Goal: Task Accomplishment & Management: Complete application form

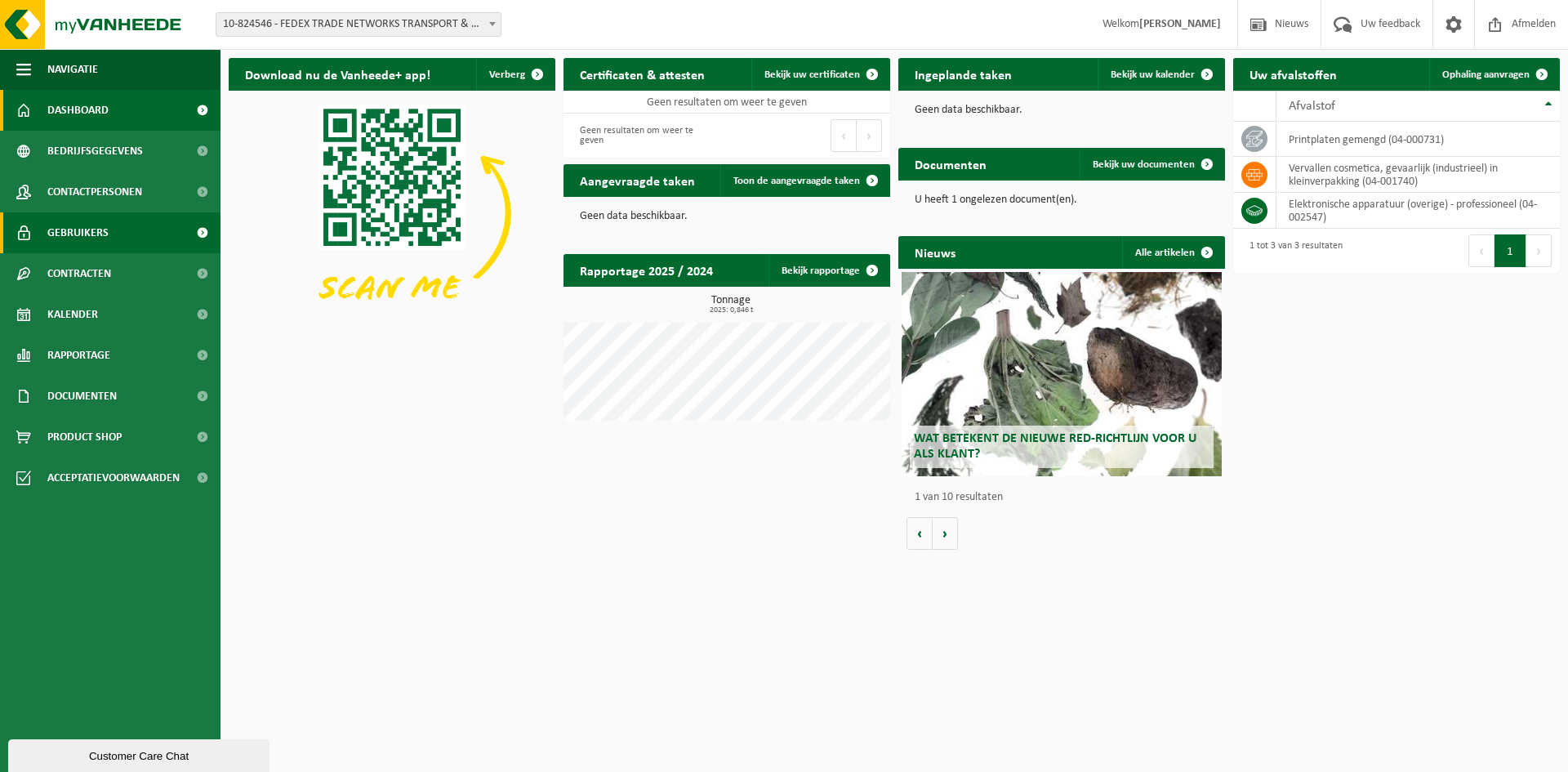
click at [210, 228] on span at bounding box center [202, 233] width 37 height 41
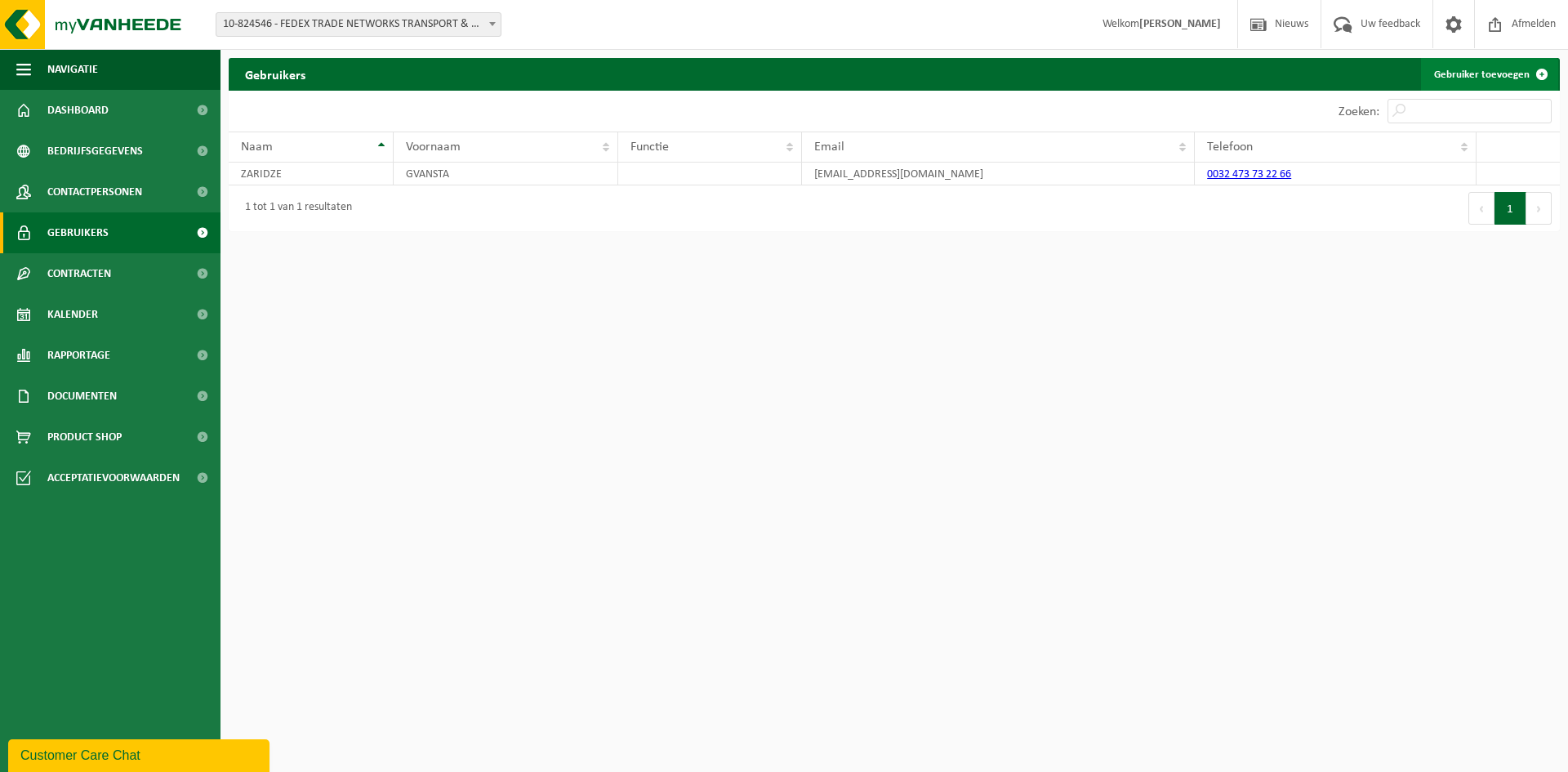
click at [1543, 73] on span at bounding box center [1542, 74] width 33 height 33
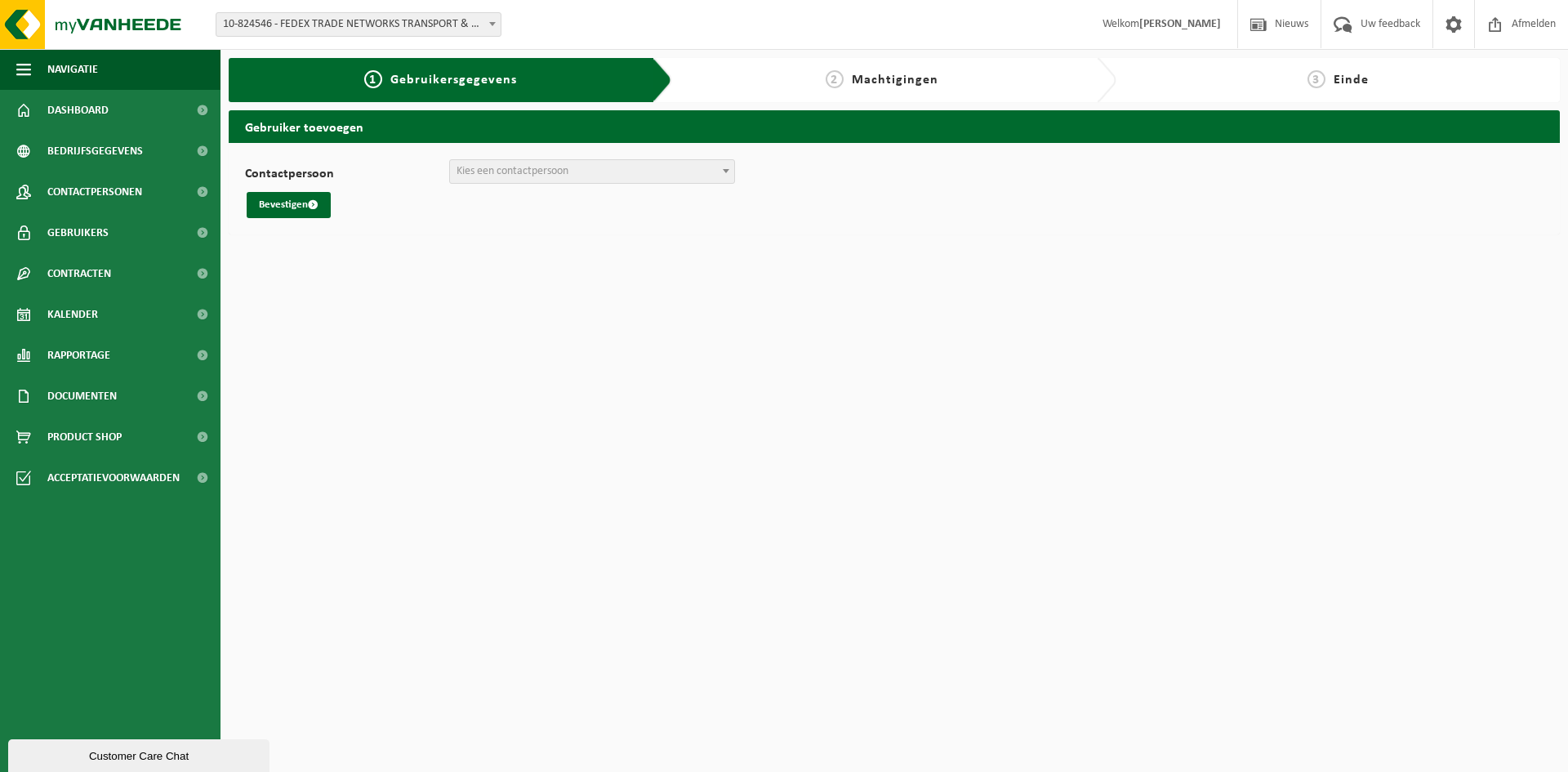
click at [550, 171] on span "Kies een contactpersoon" at bounding box center [512, 171] width 112 height 12
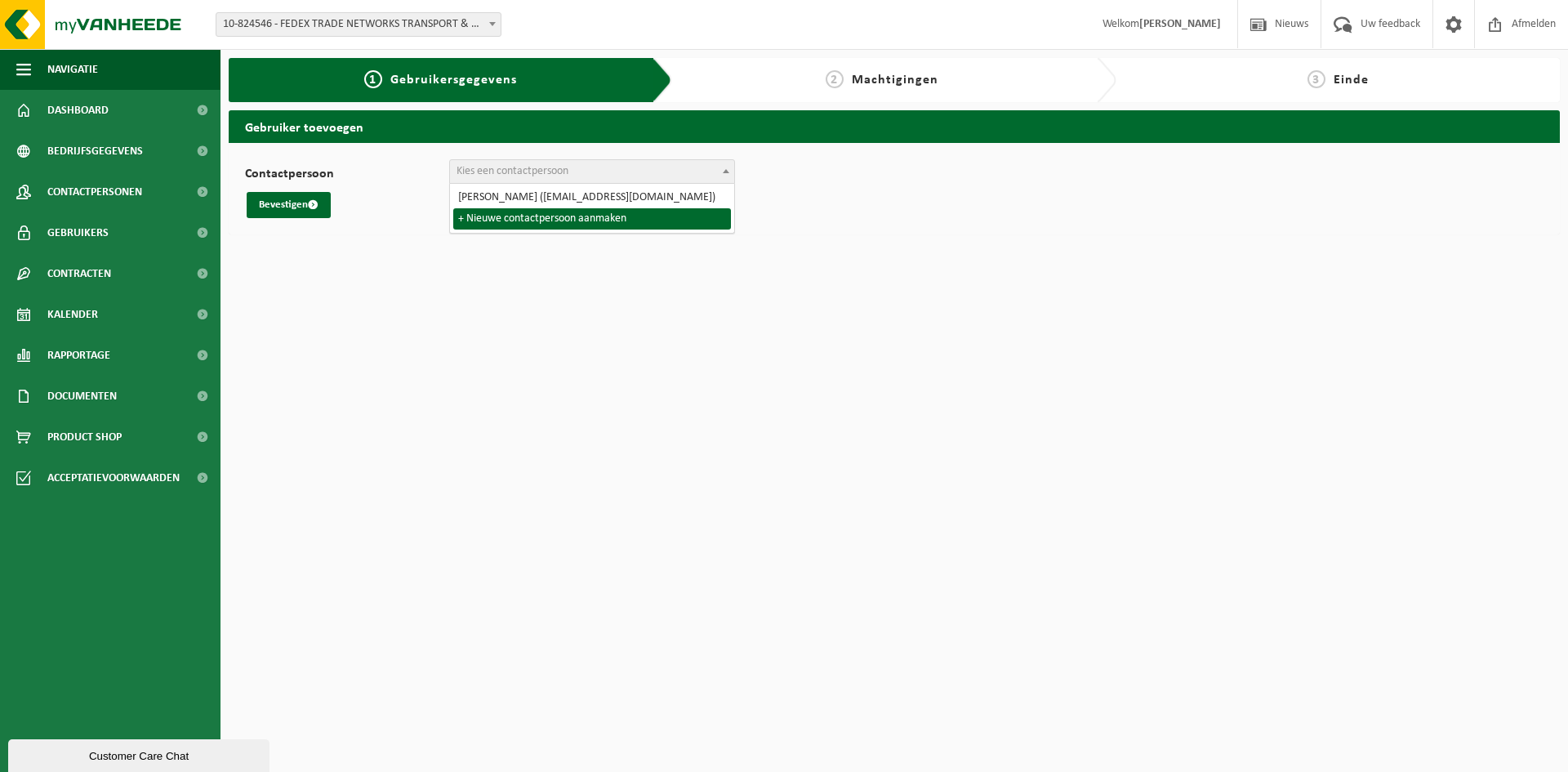
select select "0"
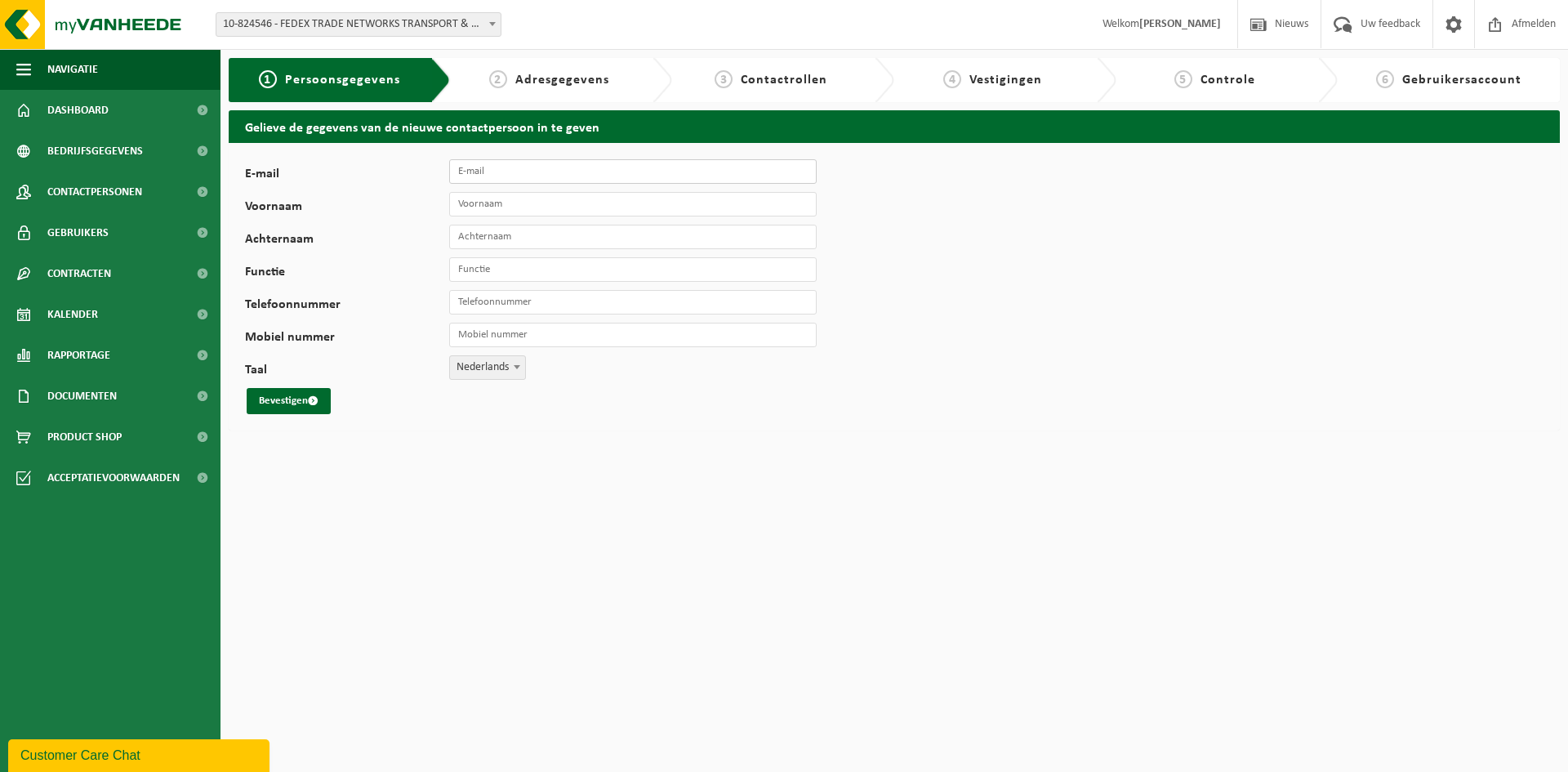
click at [557, 178] on input "E-mail" at bounding box center [633, 171] width 367 height 24
drag, startPoint x: 645, startPoint y: 170, endPoint x: 335, endPoint y: 159, distance: 310.2
click at [335, 159] on div "E-mail stijn.de.boeck@fedex.com" at bounding box center [539, 171] width 588 height 24
type input "stijn.de.boeck@fedex.com"
click at [509, 213] on input "Voornaam" at bounding box center [633, 204] width 367 height 24
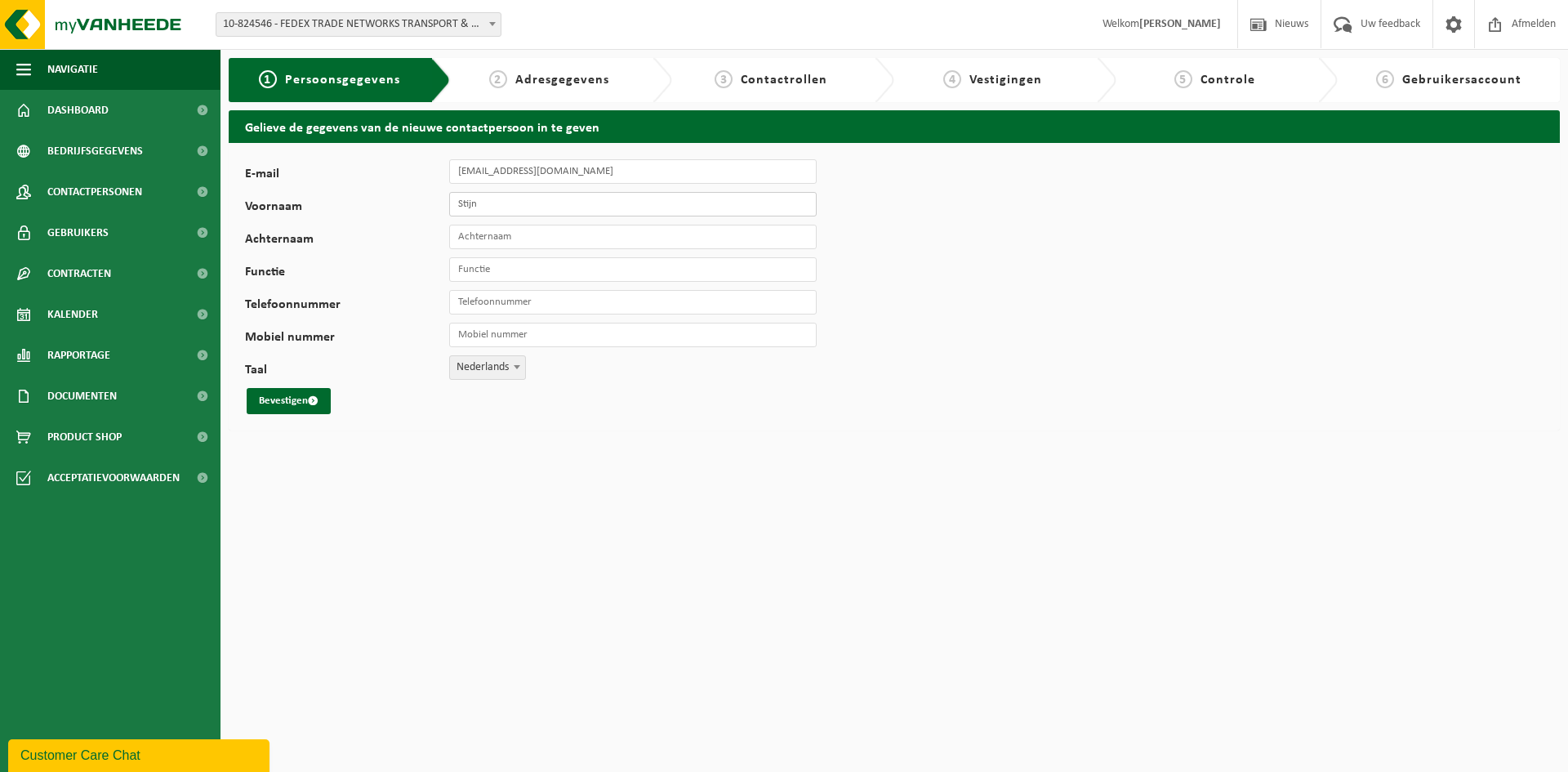
type input "Stijn"
type input "De Boeck"
type input "Supervisor"
click at [514, 311] on input "Telefoonnummer" at bounding box center [633, 302] width 367 height 24
click at [525, 304] on input "Telefoonnummer" at bounding box center [633, 302] width 367 height 24
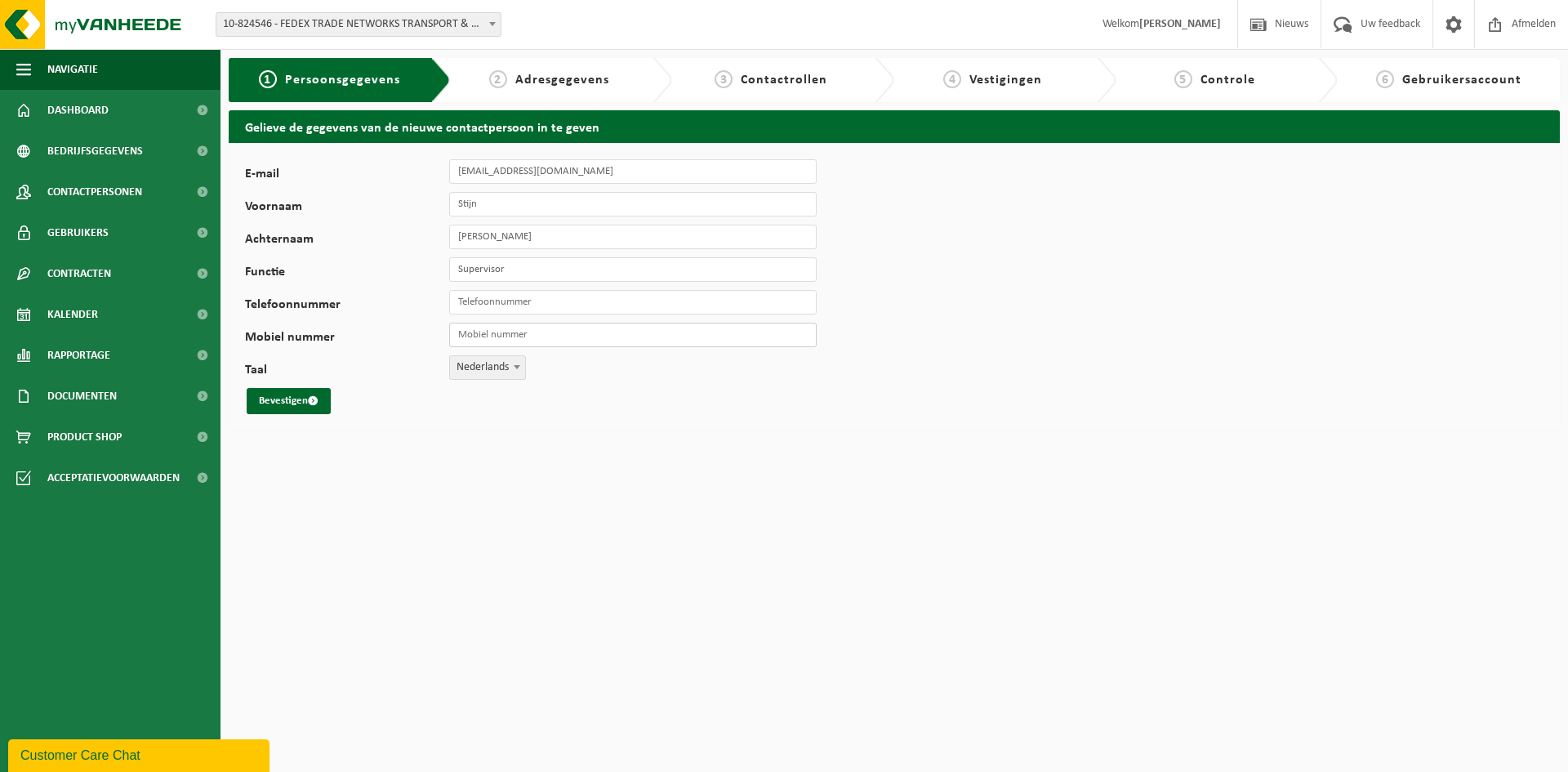
click at [774, 340] on input "Mobiel nummer" at bounding box center [633, 335] width 367 height 24
paste input "+32 471 348 537"
type input "[PHONE_NUMBER]"
click at [580, 526] on html "Vestiging: 10-824546 - FEDEX TRADE NETWORKS TRANSPORT & BROKERAGE BVBA - MACHEL…" at bounding box center [784, 386] width 1568 height 772
click at [286, 401] on button "Bevestigen" at bounding box center [288, 401] width 84 height 26
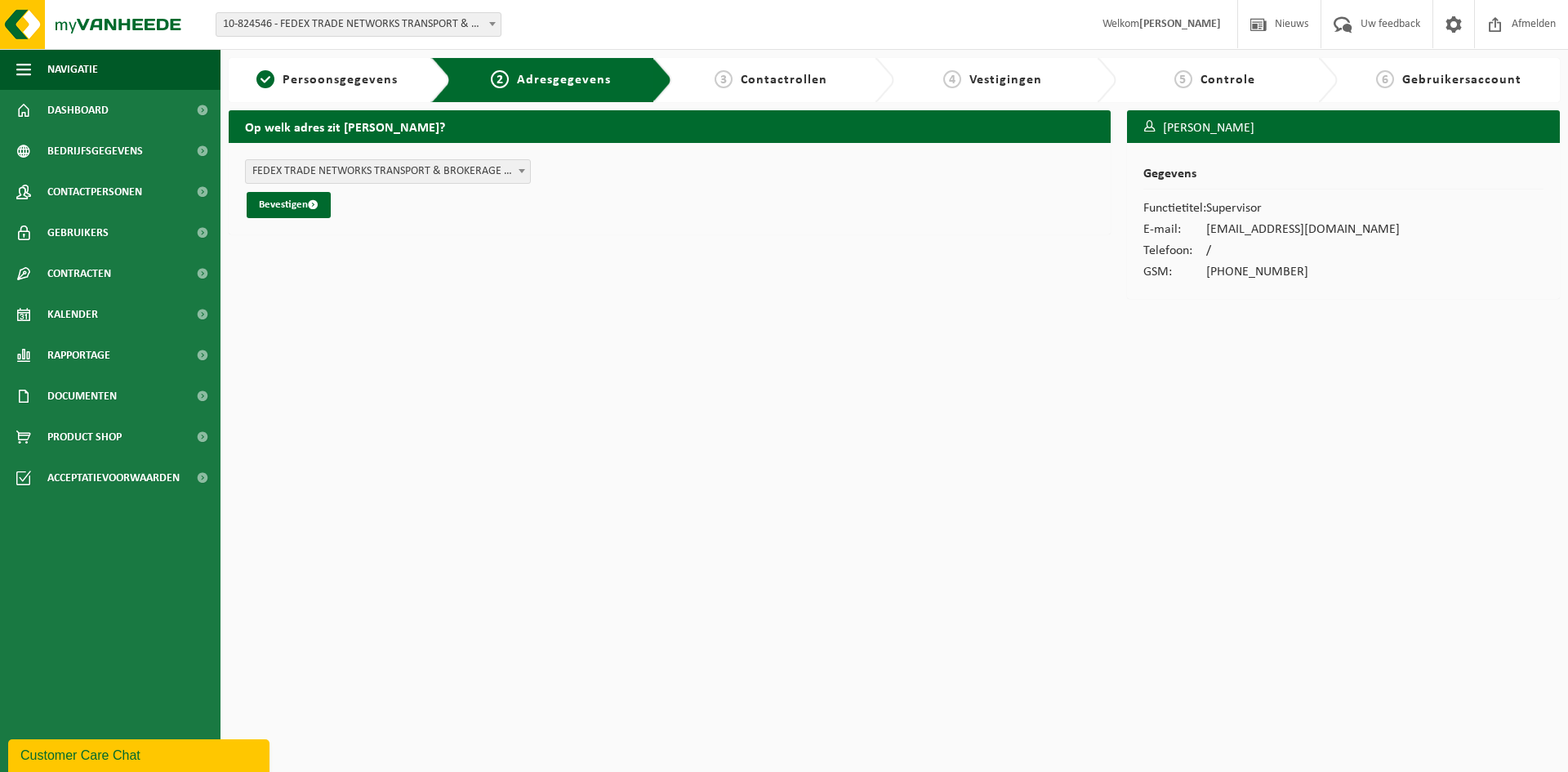
click at [538, 177] on form "FEDEX TRADE NETWORKS TRANSPORT & BROKERAGE BVBA - BEDRIJVENZONE MACHELEN CARGO …" at bounding box center [669, 188] width 850 height 59
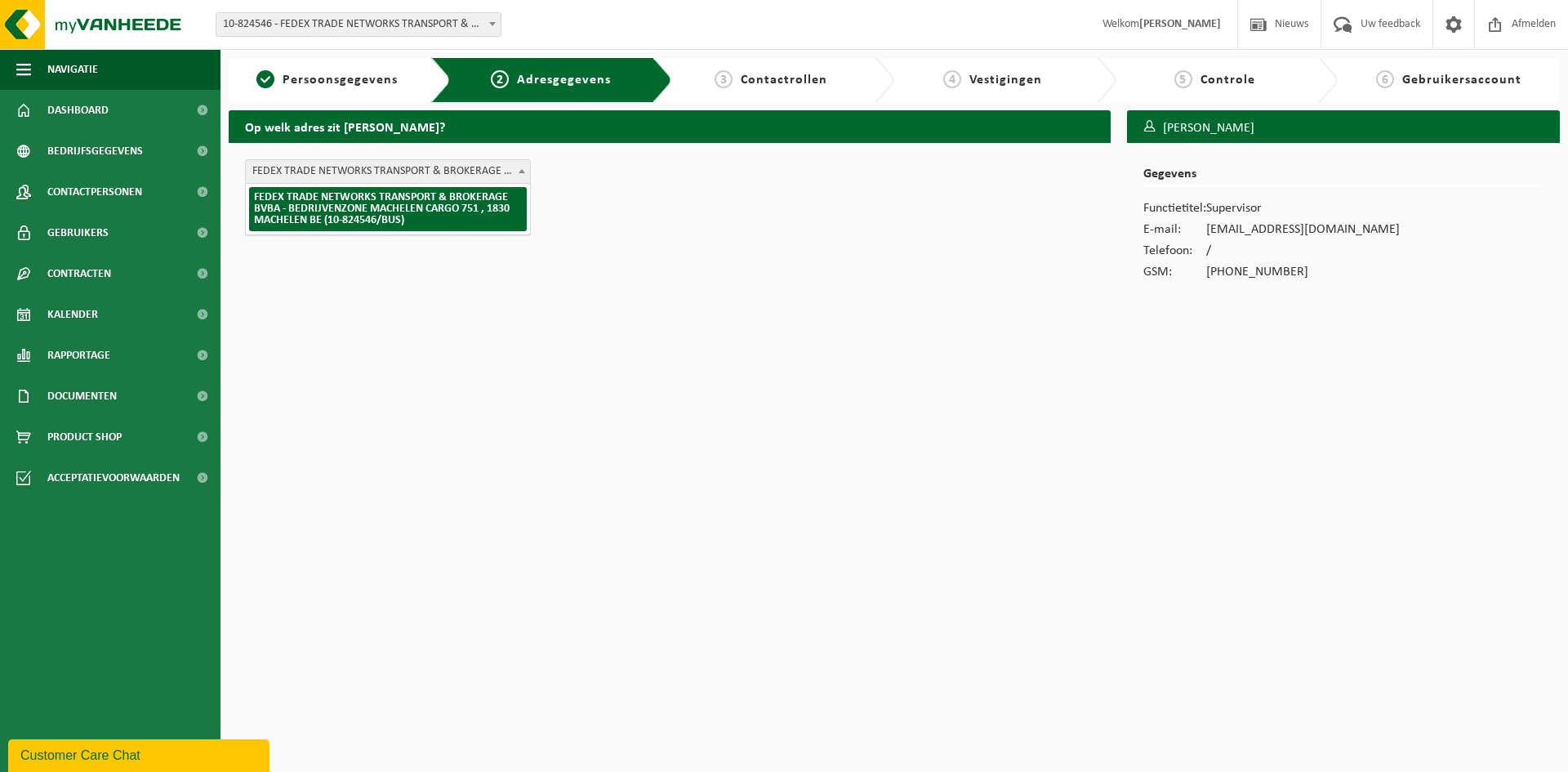
click at [513, 178] on span "FEDEX TRADE NETWORKS TRANSPORT & BROKERAGE BVBA - BEDRIJVENZONE MACHELEN CARGO …" at bounding box center [387, 171] width 284 height 22
click at [513, 178] on span at bounding box center [521, 170] width 16 height 22
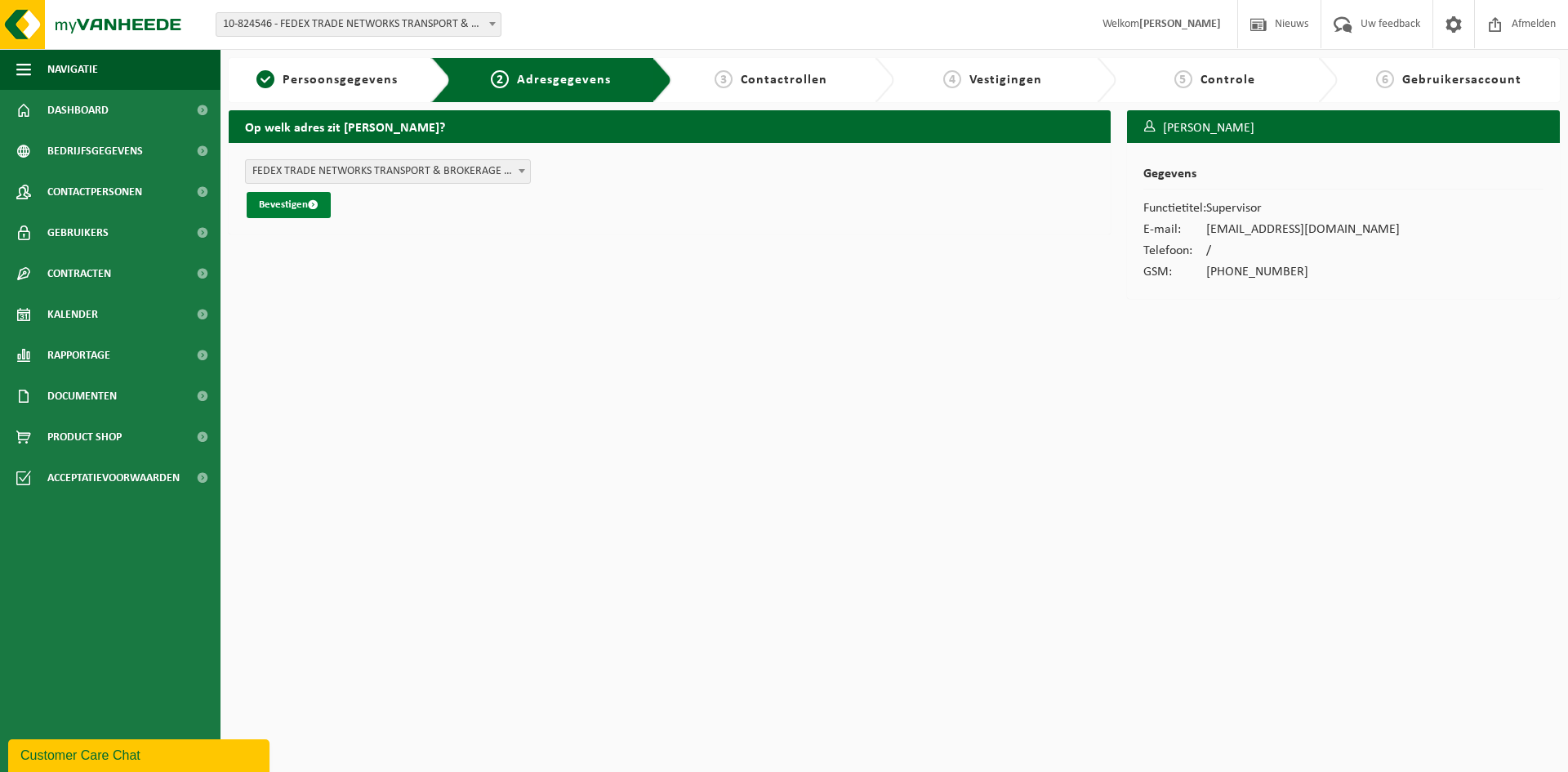
click at [279, 204] on button "Bevestigen" at bounding box center [288, 205] width 84 height 26
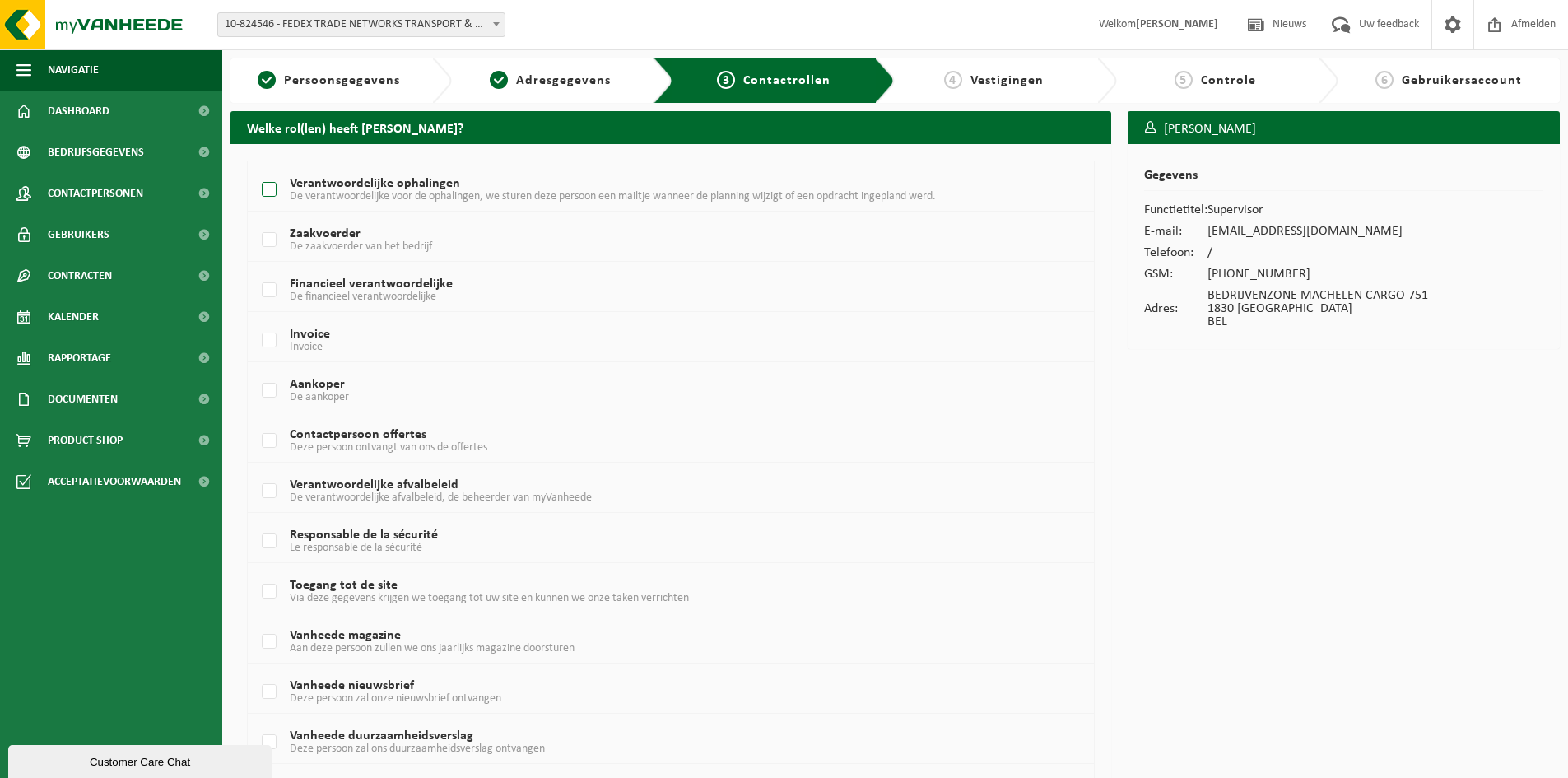
click at [274, 187] on label "Verantwoordelijke ophalingen De verantwoordelijke voor de ophalingen, we sturen…" at bounding box center [636, 190] width 754 height 24
click at [256, 170] on input "Verantwoordelijke ophalingen De verantwoordelijke voor de ophalingen, we sturen…" at bounding box center [255, 169] width 1 height 1
checkbox input "true"
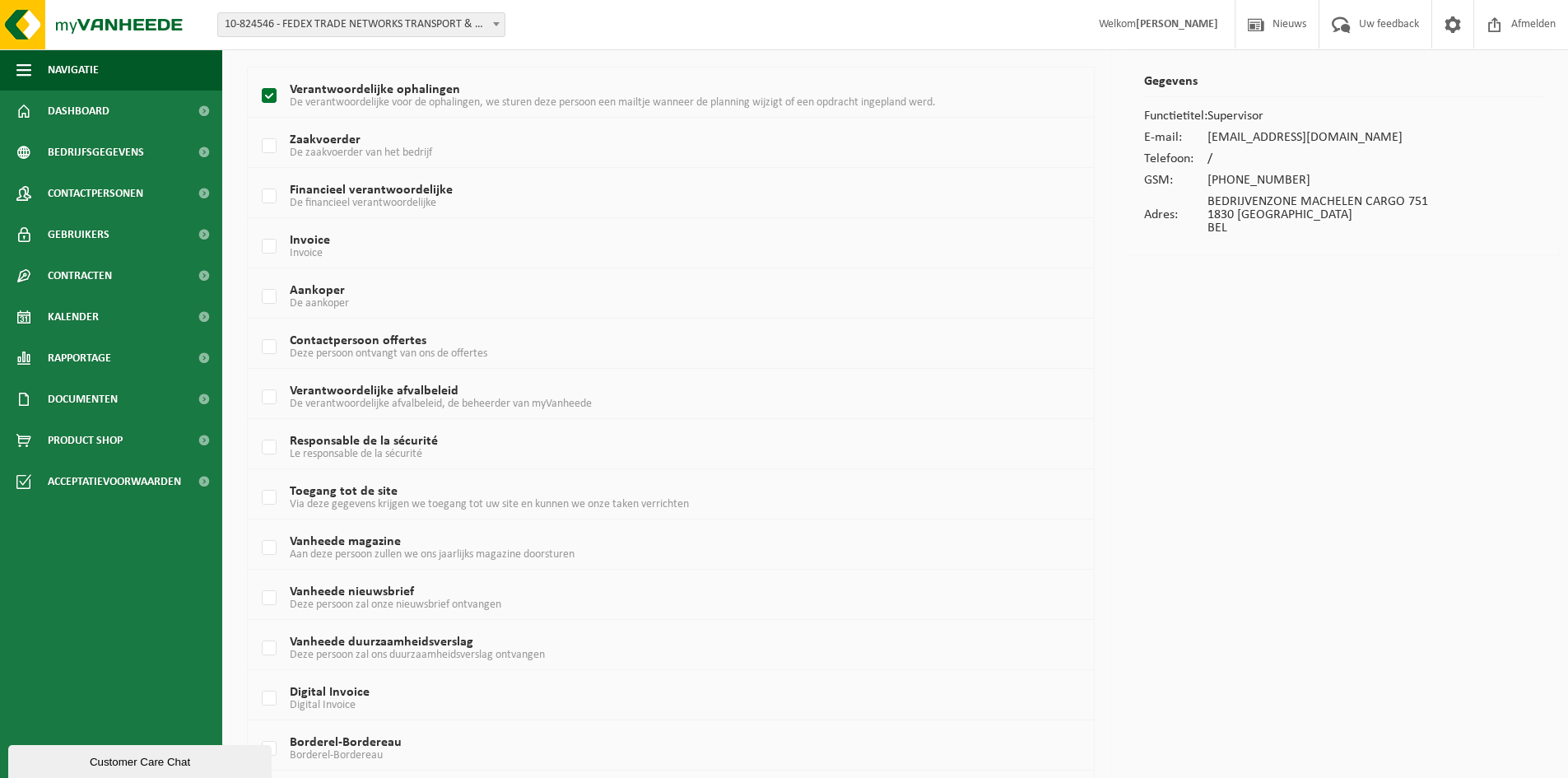
scroll to position [165, 0]
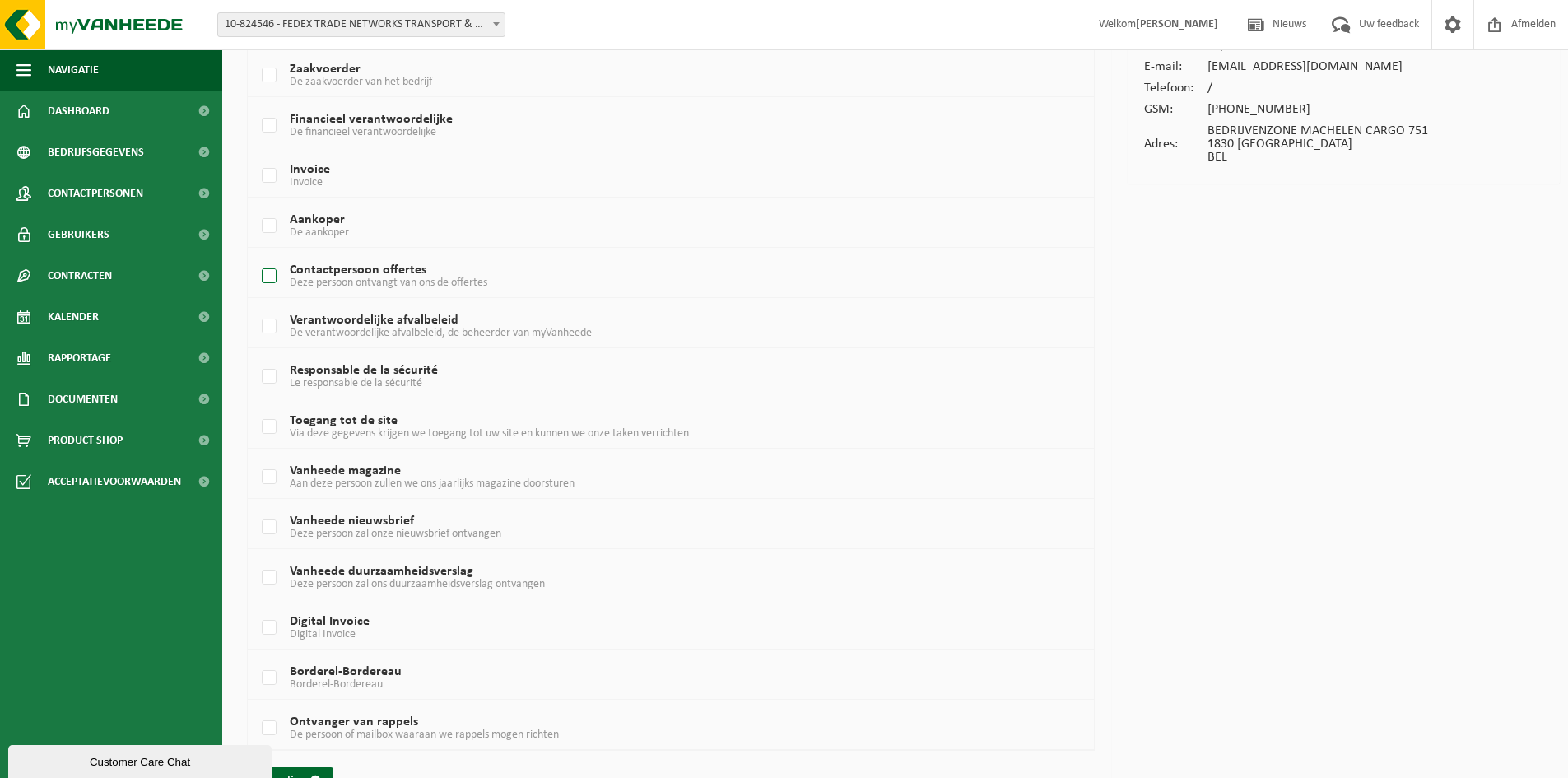
click at [270, 273] on label "Contactpersoon offertes Deze persoon ontvangt van ons de offertes" at bounding box center [636, 276] width 754 height 24
click at [256, 256] on input "Contactpersoon offertes Deze persoon ontvangt van ons de offertes" at bounding box center [255, 255] width 1 height 1
checkbox input "true"
click at [257, 328] on td "Verantwoordelijke afvalbeleid De verantwoordelijke afvalbeleid, de beheerder va…" at bounding box center [670, 323] width 846 height 51
click at [272, 330] on label "Verantwoordelijke afvalbeleid De verantwoordelijke afvalbeleid, de beheerder va…" at bounding box center [636, 327] width 754 height 24
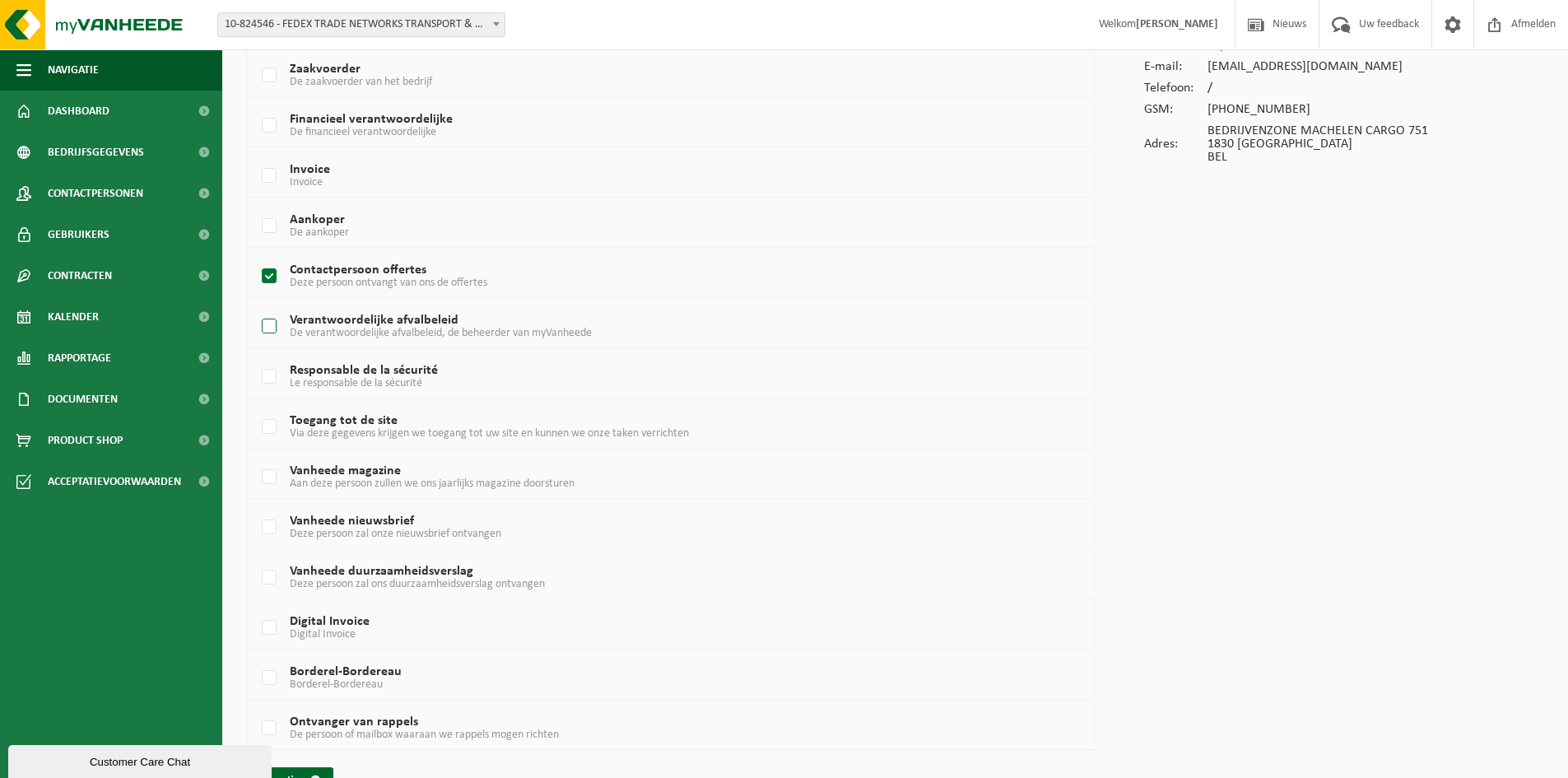
click at [256, 307] on input "Verantwoordelijke afvalbeleid De verantwoordelijke afvalbeleid, de beheerder va…" at bounding box center [255, 306] width 1 height 1
checkbox input "true"
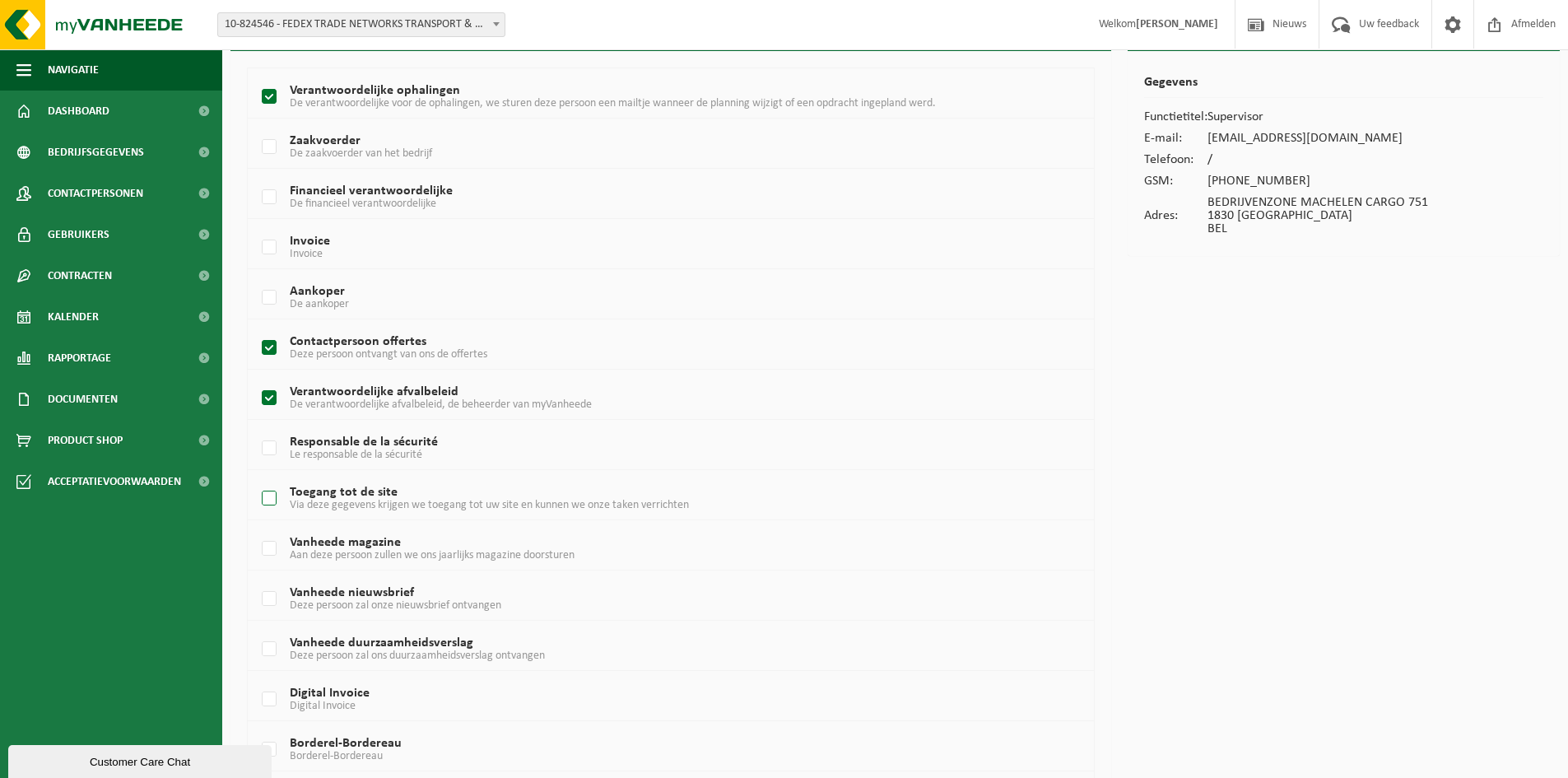
scroll to position [204, 0]
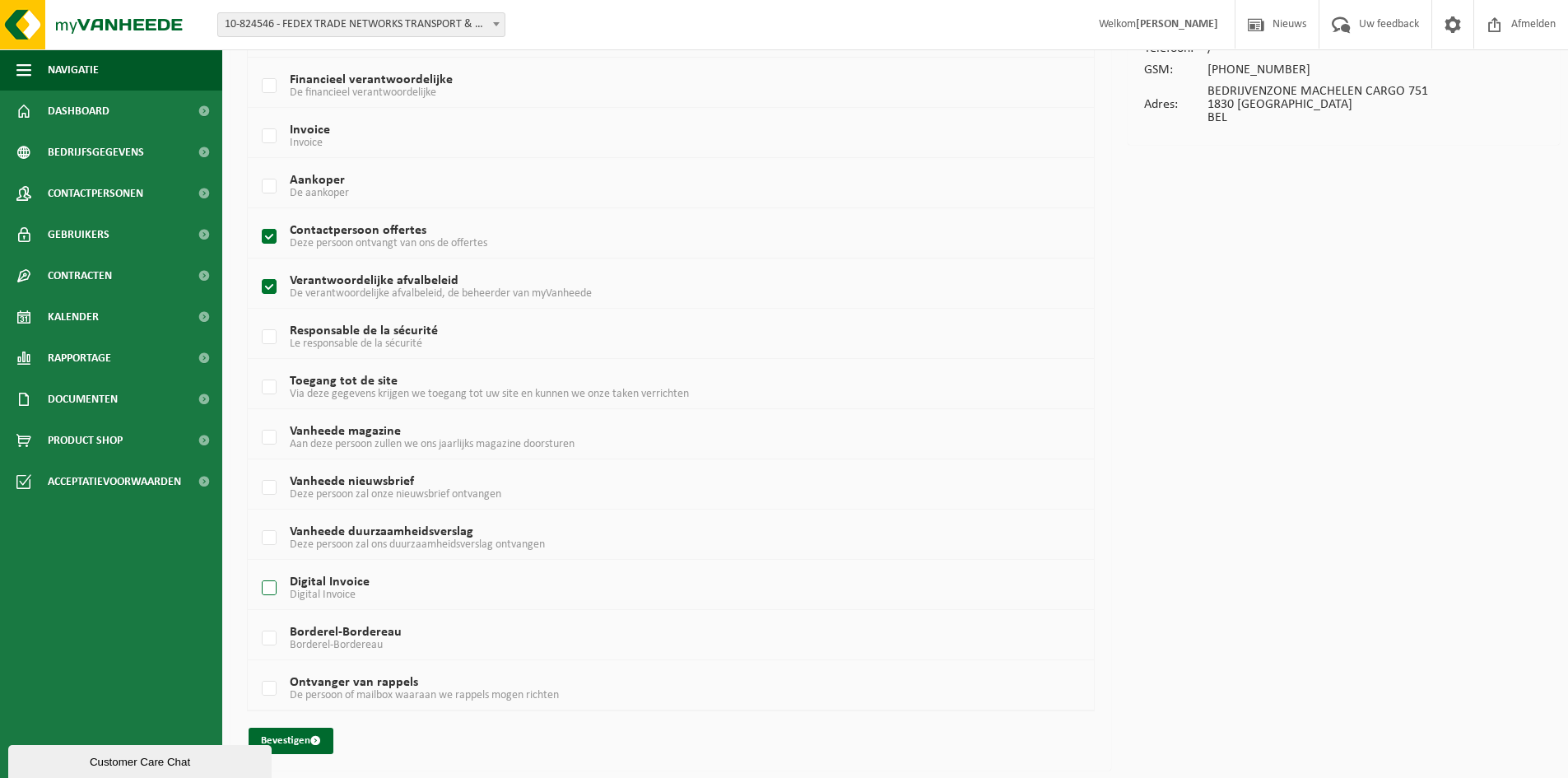
click at [274, 585] on label "Digital Invoice Digital Invoice" at bounding box center [636, 588] width 754 height 24
click at [256, 568] on input "Digital Invoice Digital Invoice" at bounding box center [255, 567] width 1 height 1
checkbox input "true"
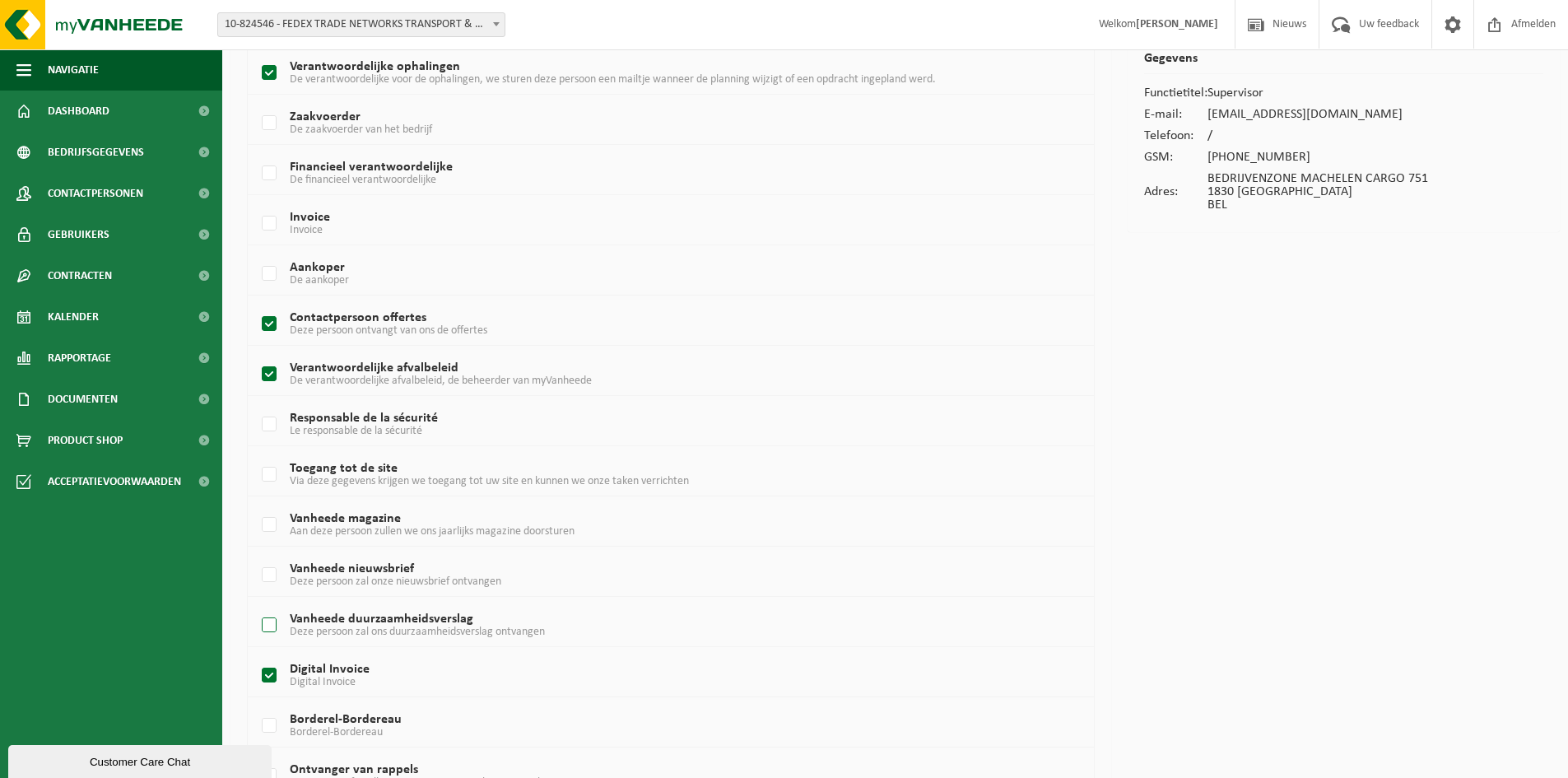
scroll to position [0, 0]
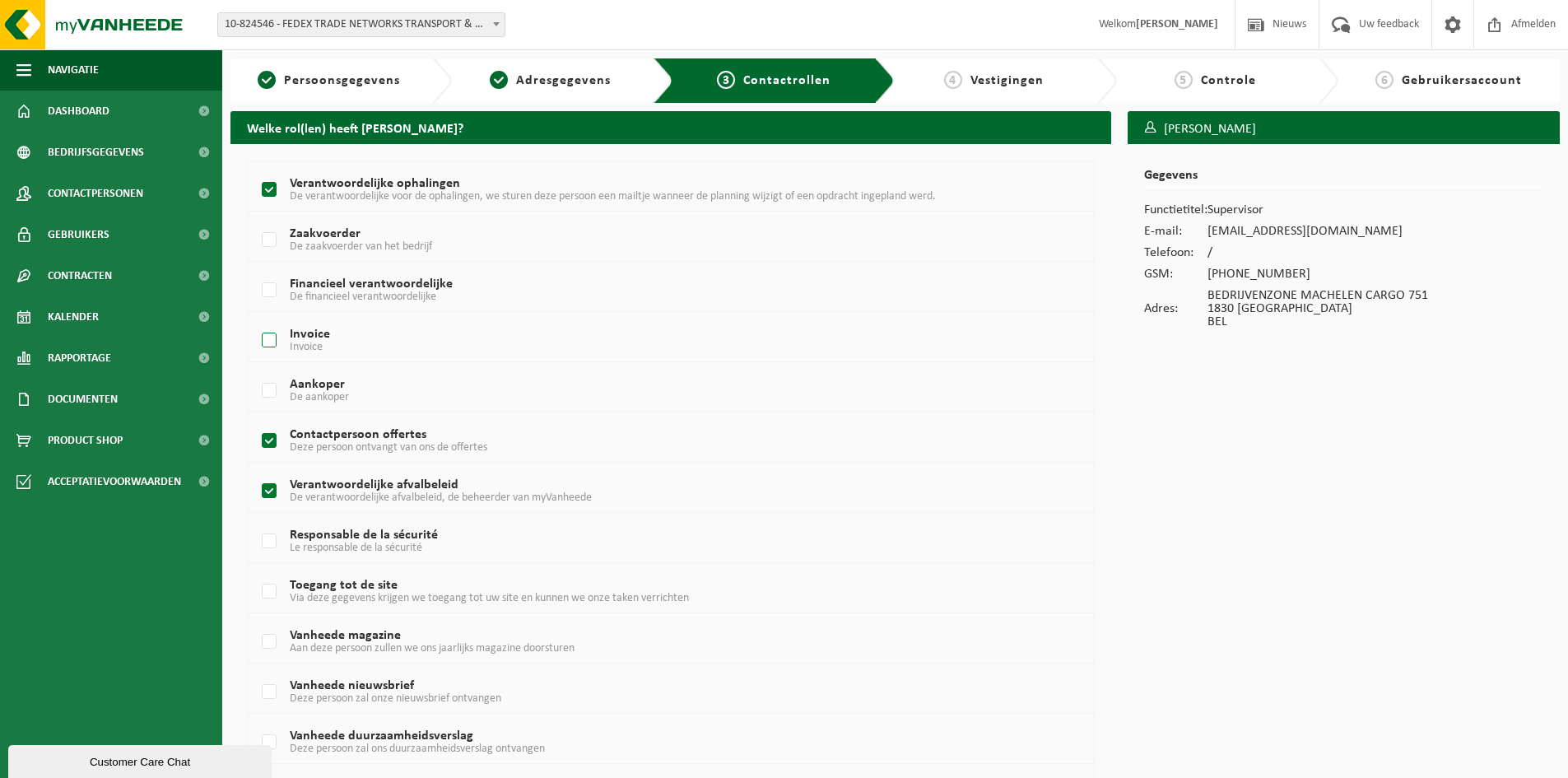
click at [271, 340] on label "Invoice Invoice" at bounding box center [636, 341] width 754 height 24
click at [256, 321] on input "Invoice Invoice" at bounding box center [255, 320] width 1 height 1
checkbox input "true"
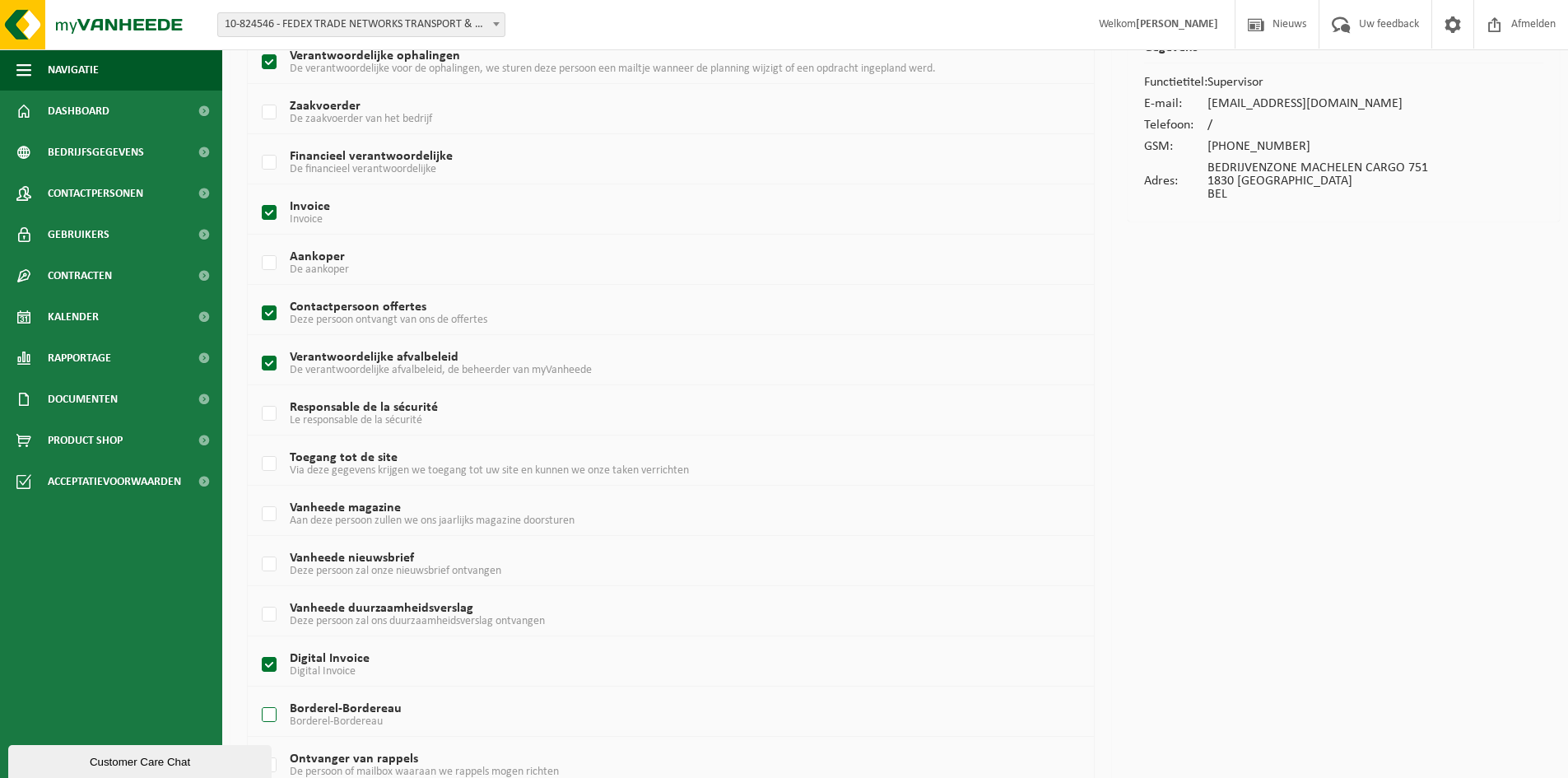
scroll to position [204, 0]
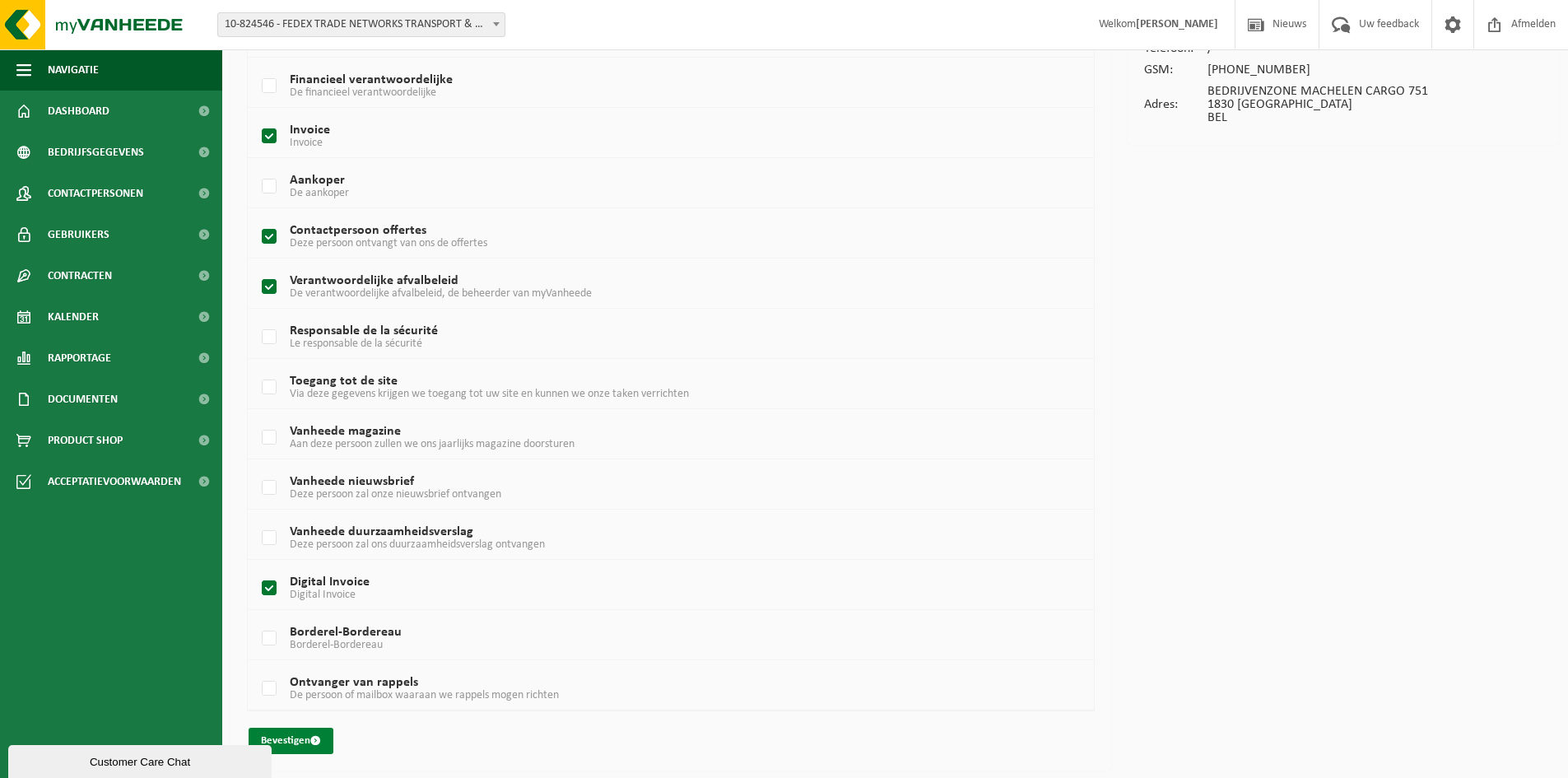
click at [316, 736] on span "submit" at bounding box center [315, 741] width 10 height 10
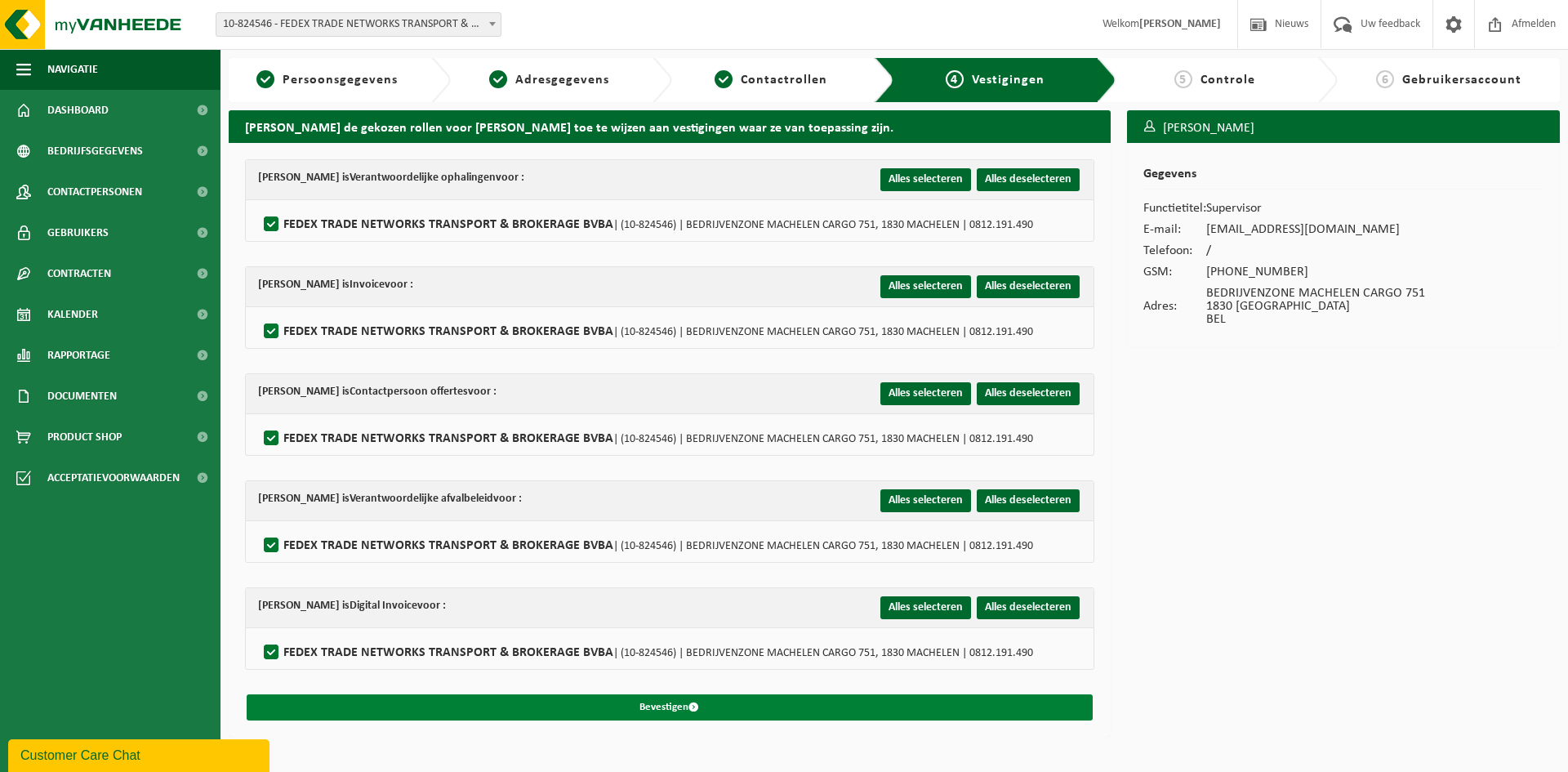
click at [641, 705] on button "Bevestigen" at bounding box center [669, 707] width 846 height 26
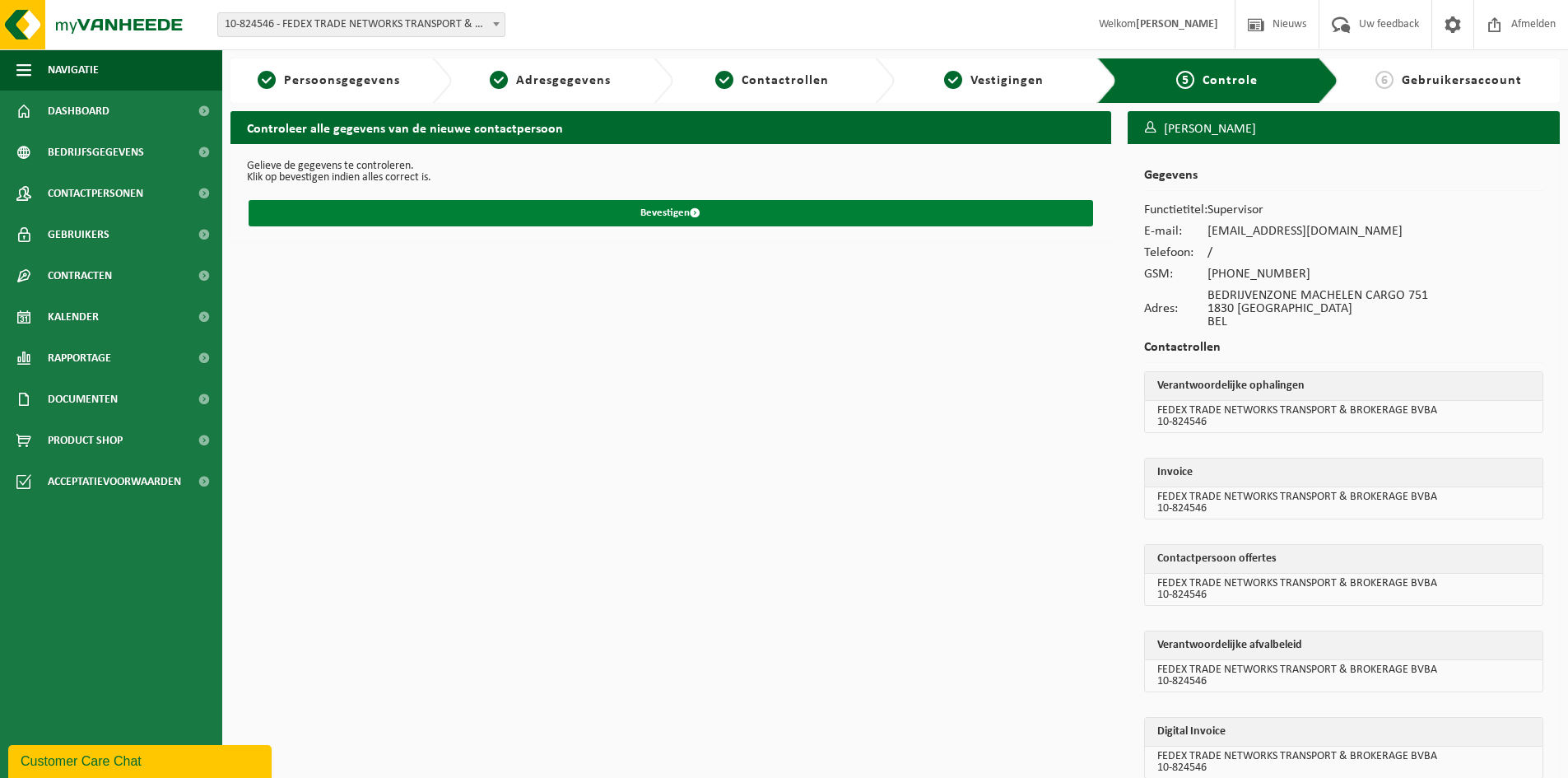
click at [696, 211] on span "submit" at bounding box center [695, 213] width 10 height 10
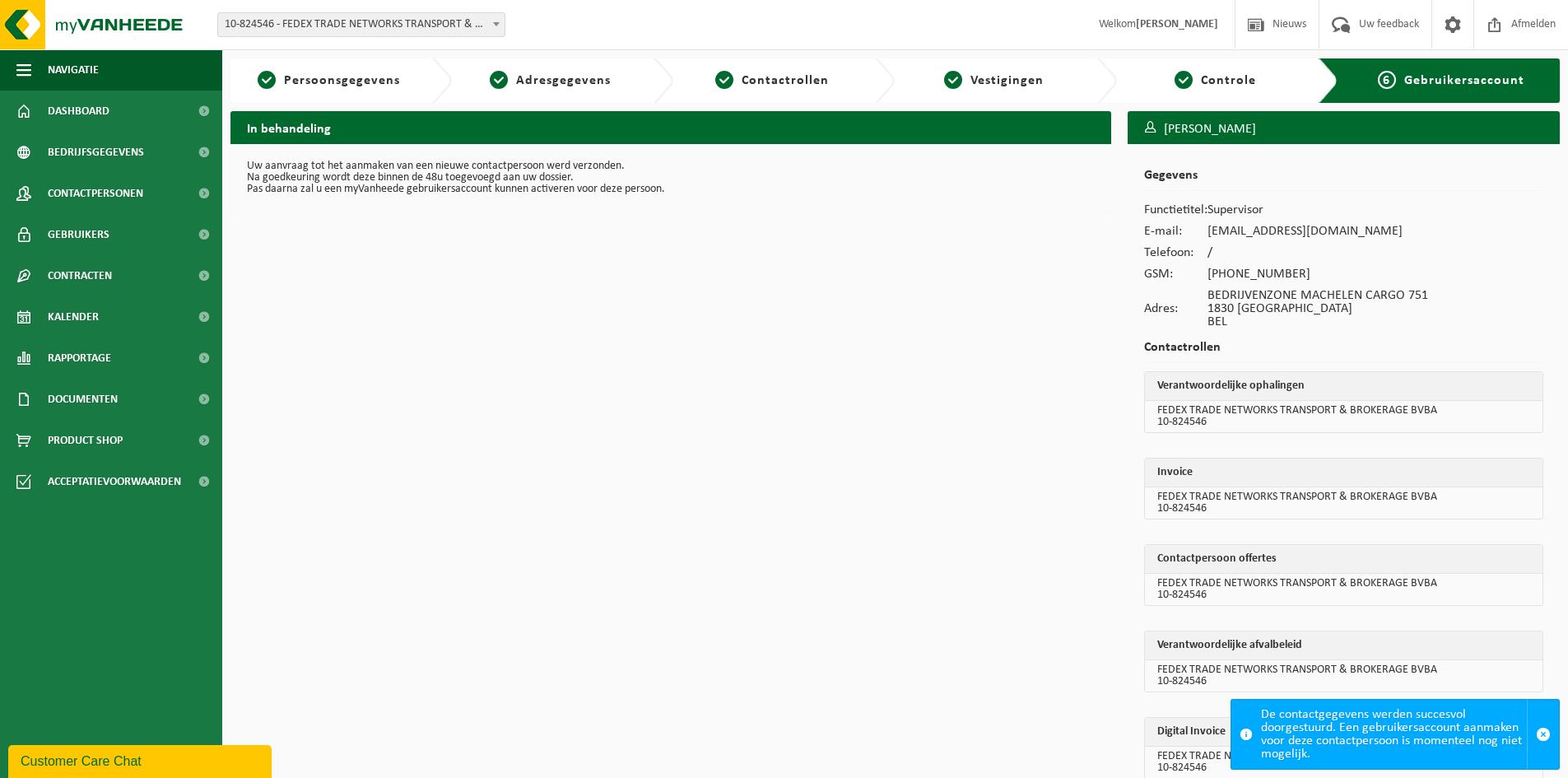
click at [1478, 88] on div "6 Gebruikersaccount" at bounding box center [1451, 80] width 201 height 20
click at [1277, 137] on h3 "[PERSON_NAME]" at bounding box center [1344, 130] width 432 height 37
click at [201, 235] on span at bounding box center [204, 234] width 37 height 41
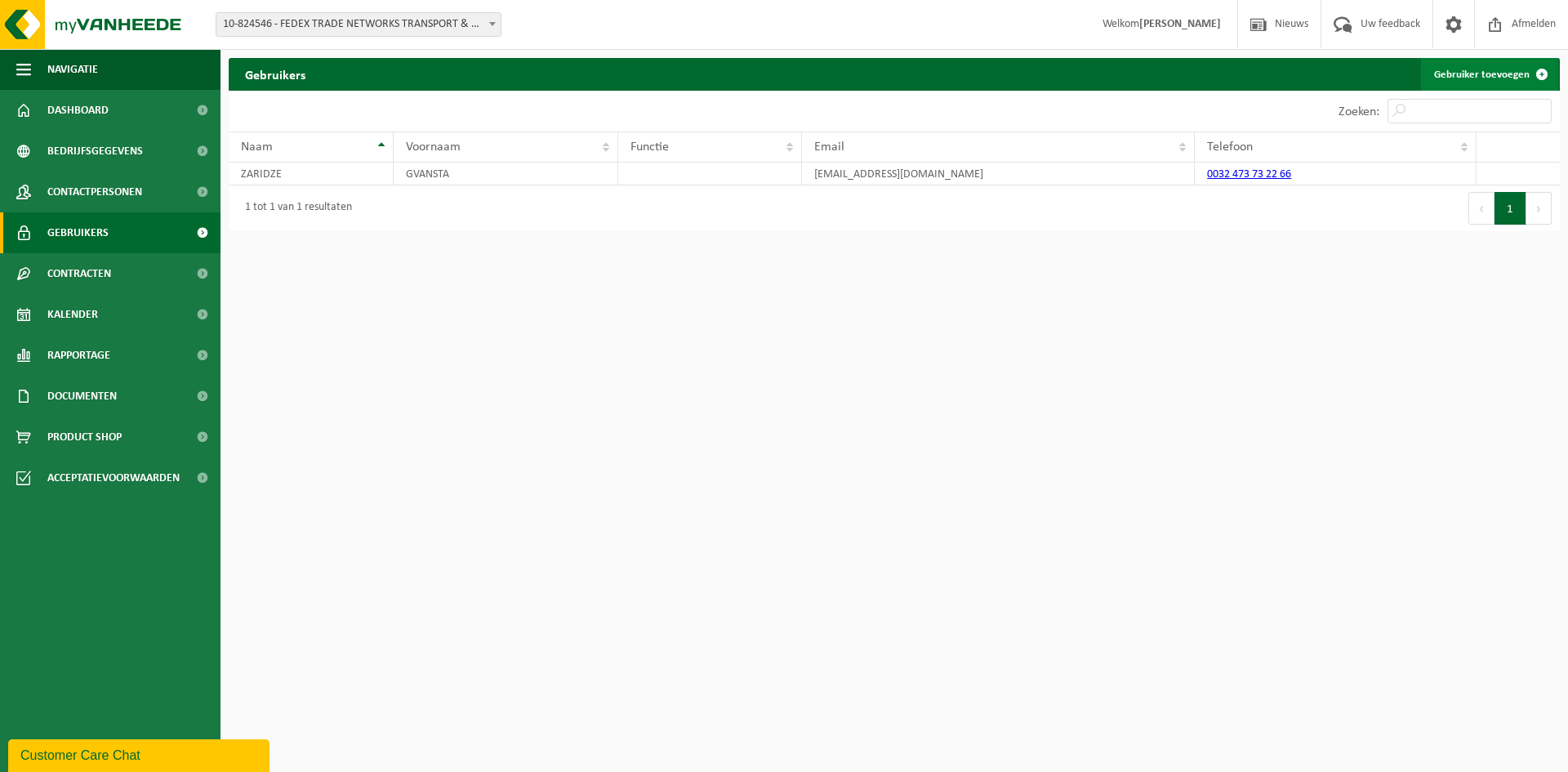
click at [1543, 67] on span at bounding box center [1542, 74] width 33 height 33
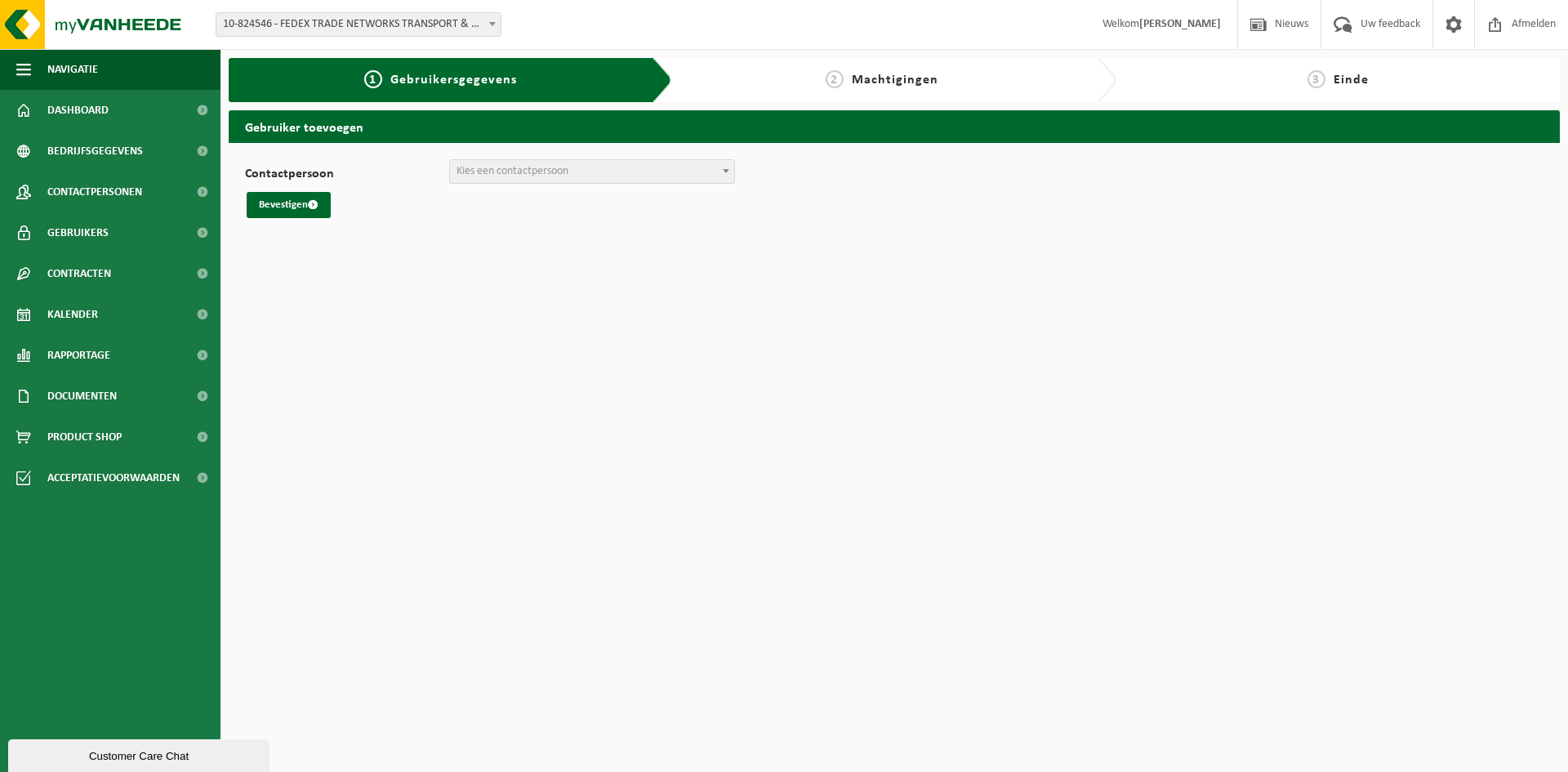
click at [531, 163] on span "Kies een contactpersoon" at bounding box center [592, 171] width 284 height 22
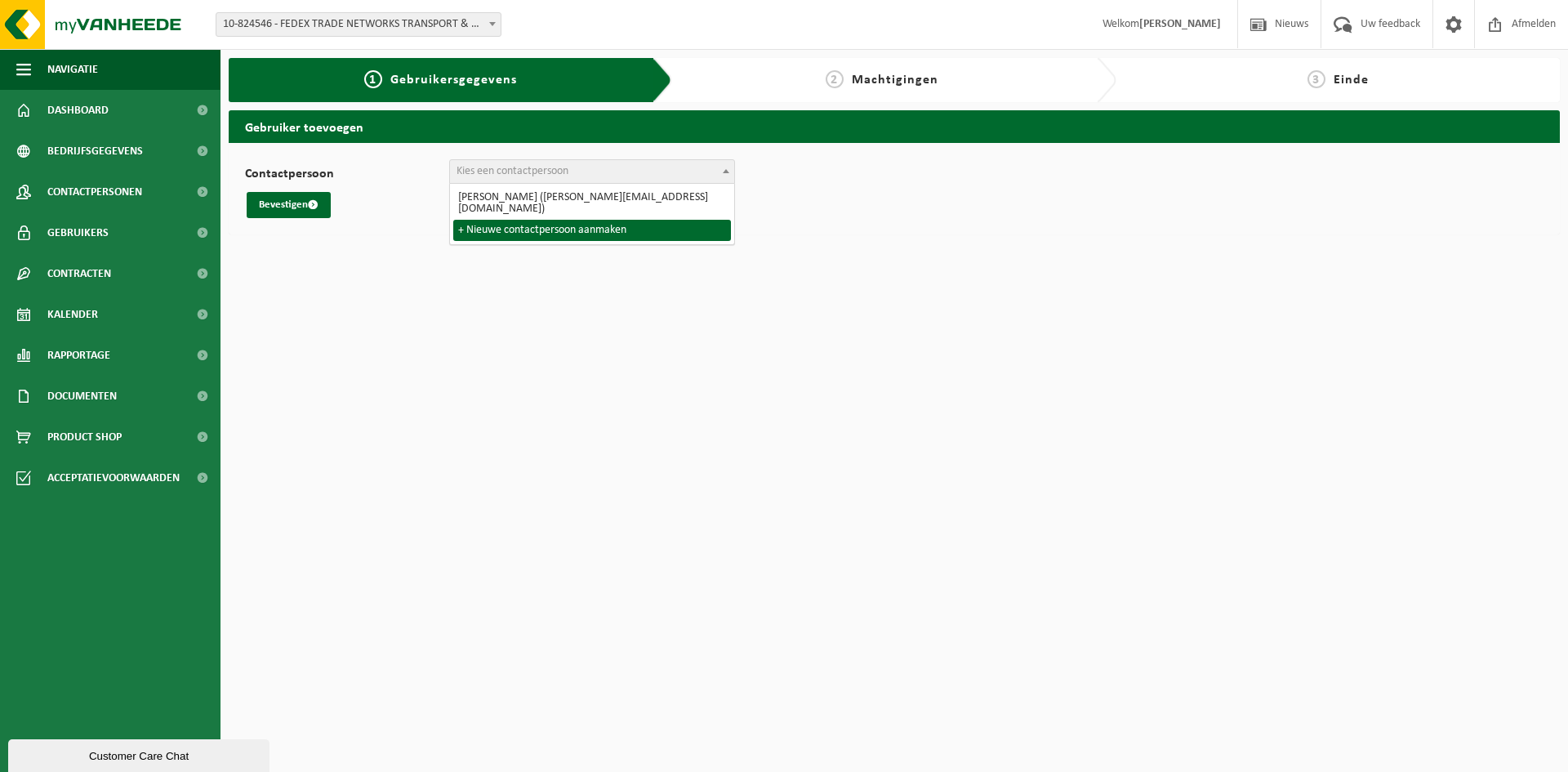
select select "0"
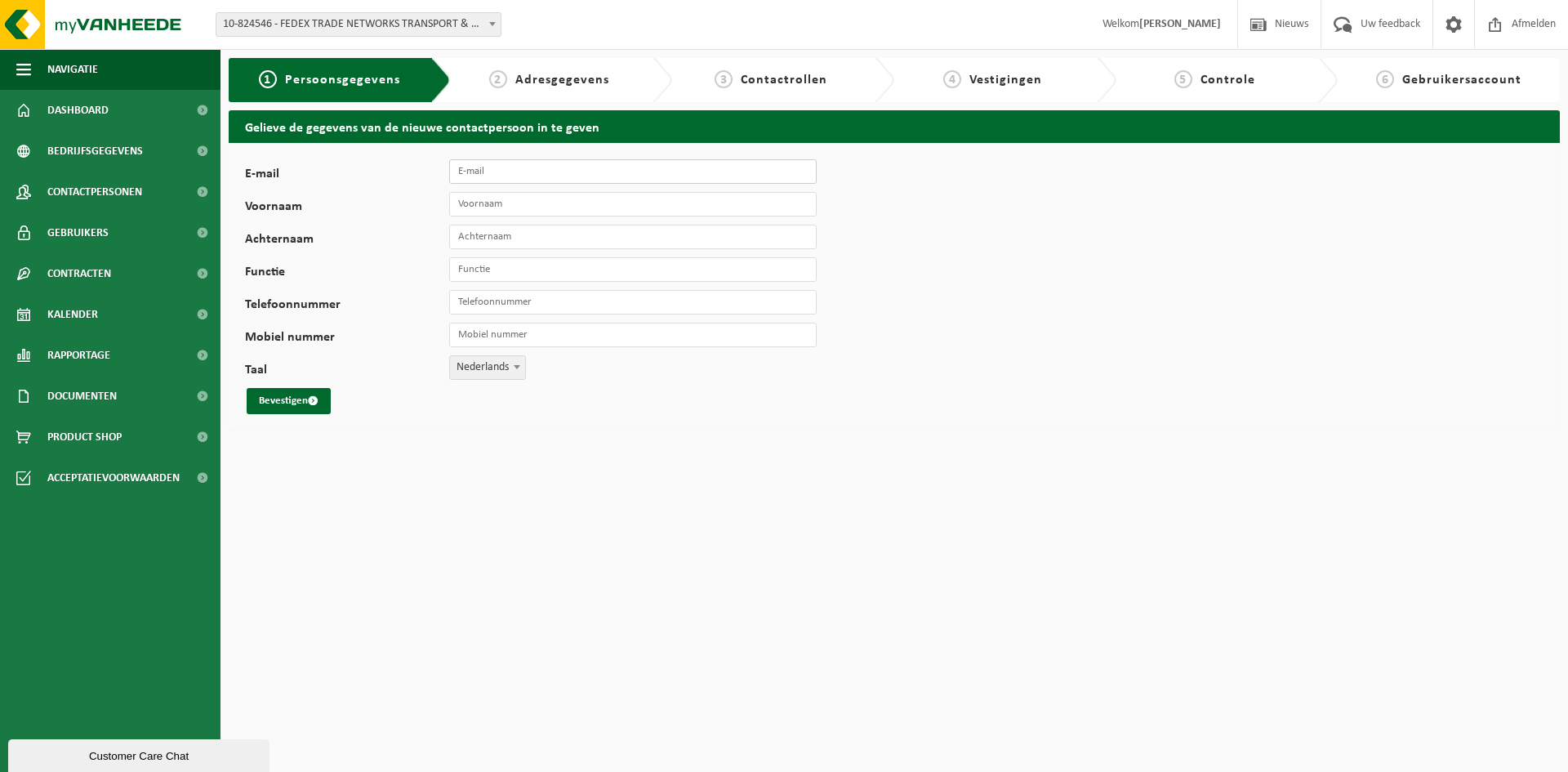
click at [547, 170] on input "E-mail" at bounding box center [633, 171] width 367 height 24
type input "[EMAIL_ADDRESS][DOMAIN_NAME]"
click at [508, 207] on input "Voornaam" at bounding box center [633, 204] width 367 height 24
type input "Roque"
type input "Filipe"
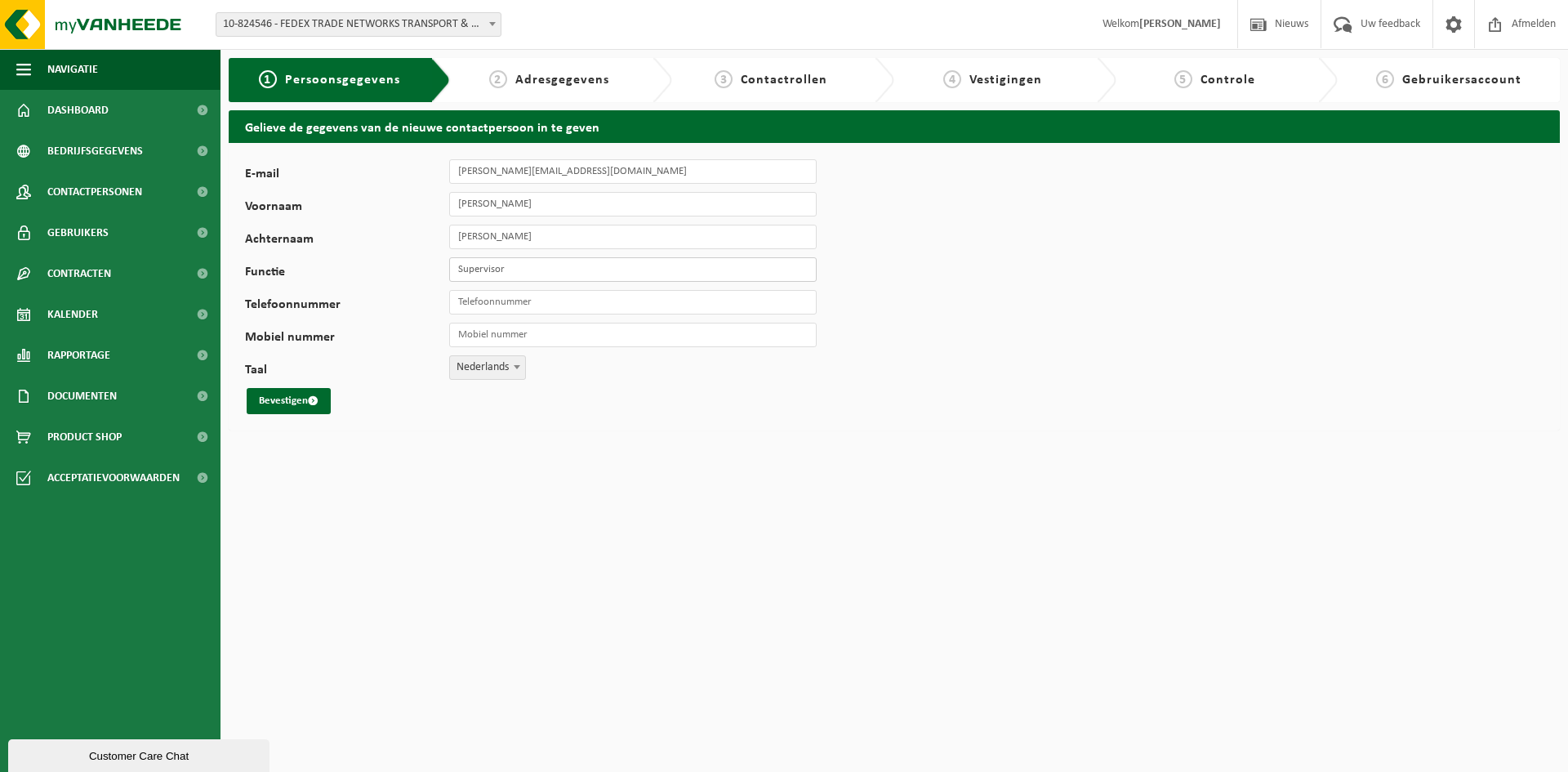
type input "Supervisor"
click at [506, 316] on div "E-mail roque.filipe@fedex.com Voornaam Roque Achternaam Filipe Functie Supervis…" at bounding box center [510, 286] width 531 height 255
click at [507, 334] on input "Mobiel nummer" at bounding box center [633, 335] width 367 height 24
paste input "0032 479 904 406"
type input "[PHONE_NUMBER]"
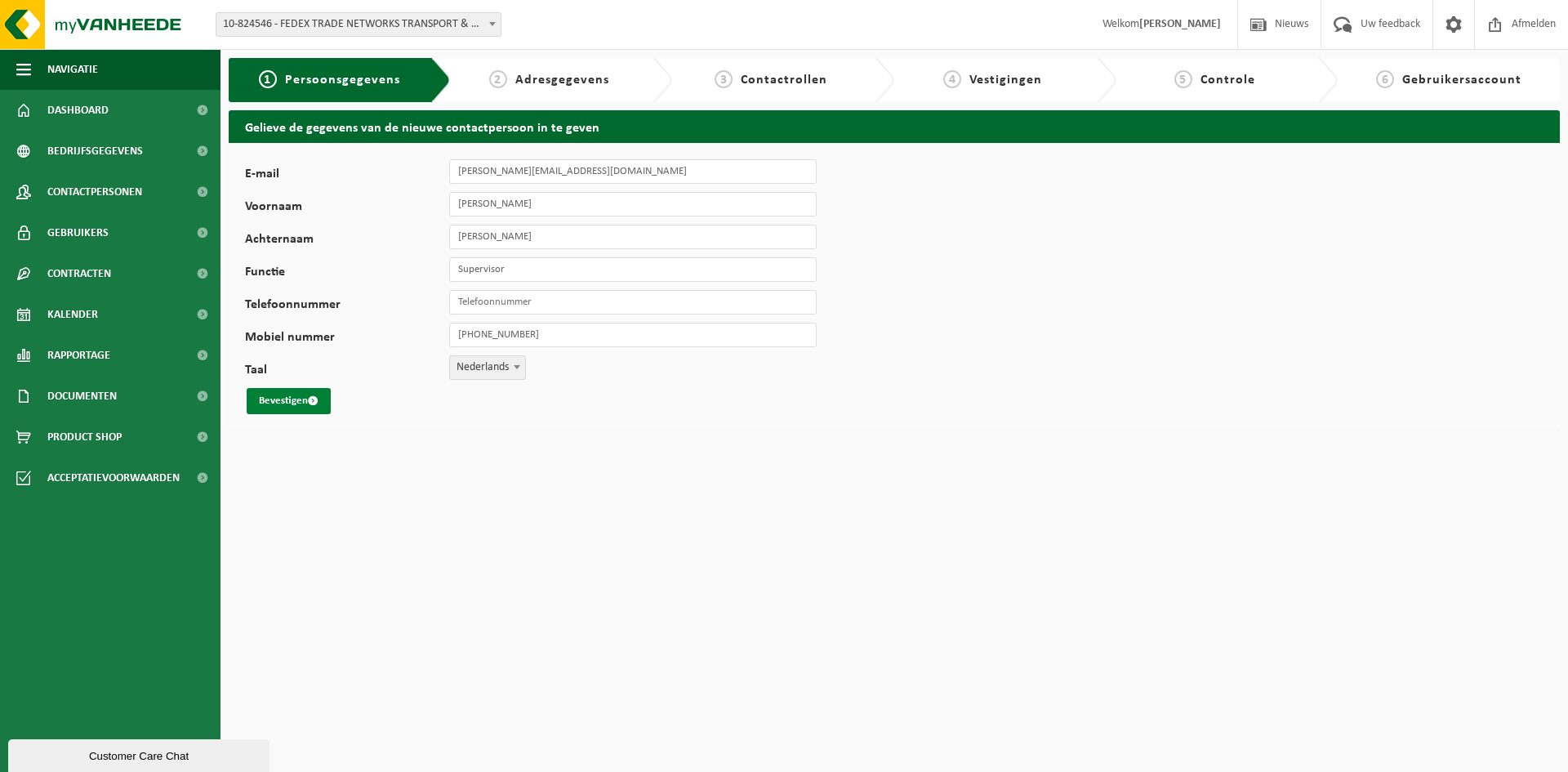
click at [281, 396] on button "Bevestigen" at bounding box center [288, 401] width 84 height 26
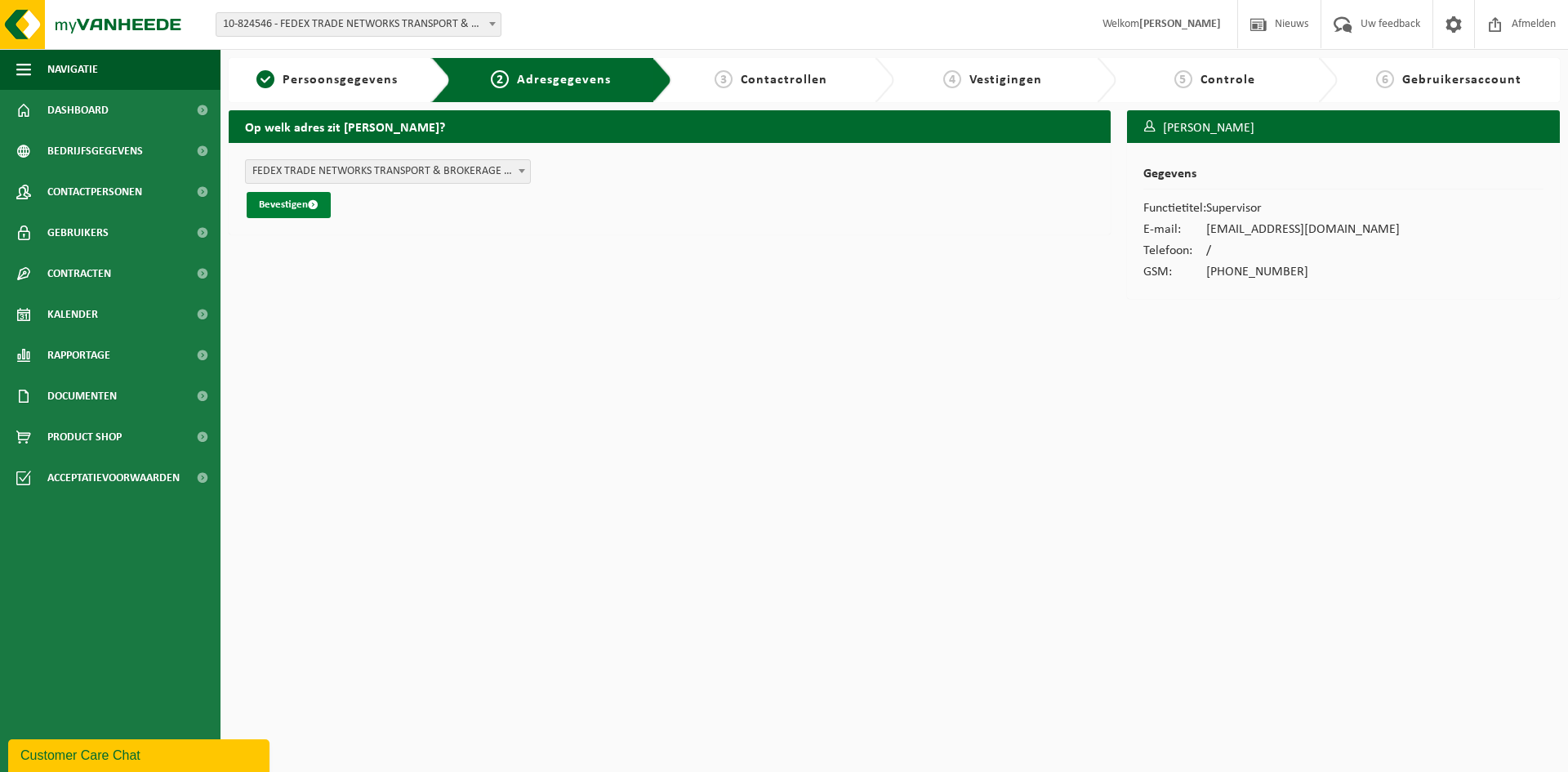
click at [309, 208] on span "submit" at bounding box center [313, 205] width 10 height 10
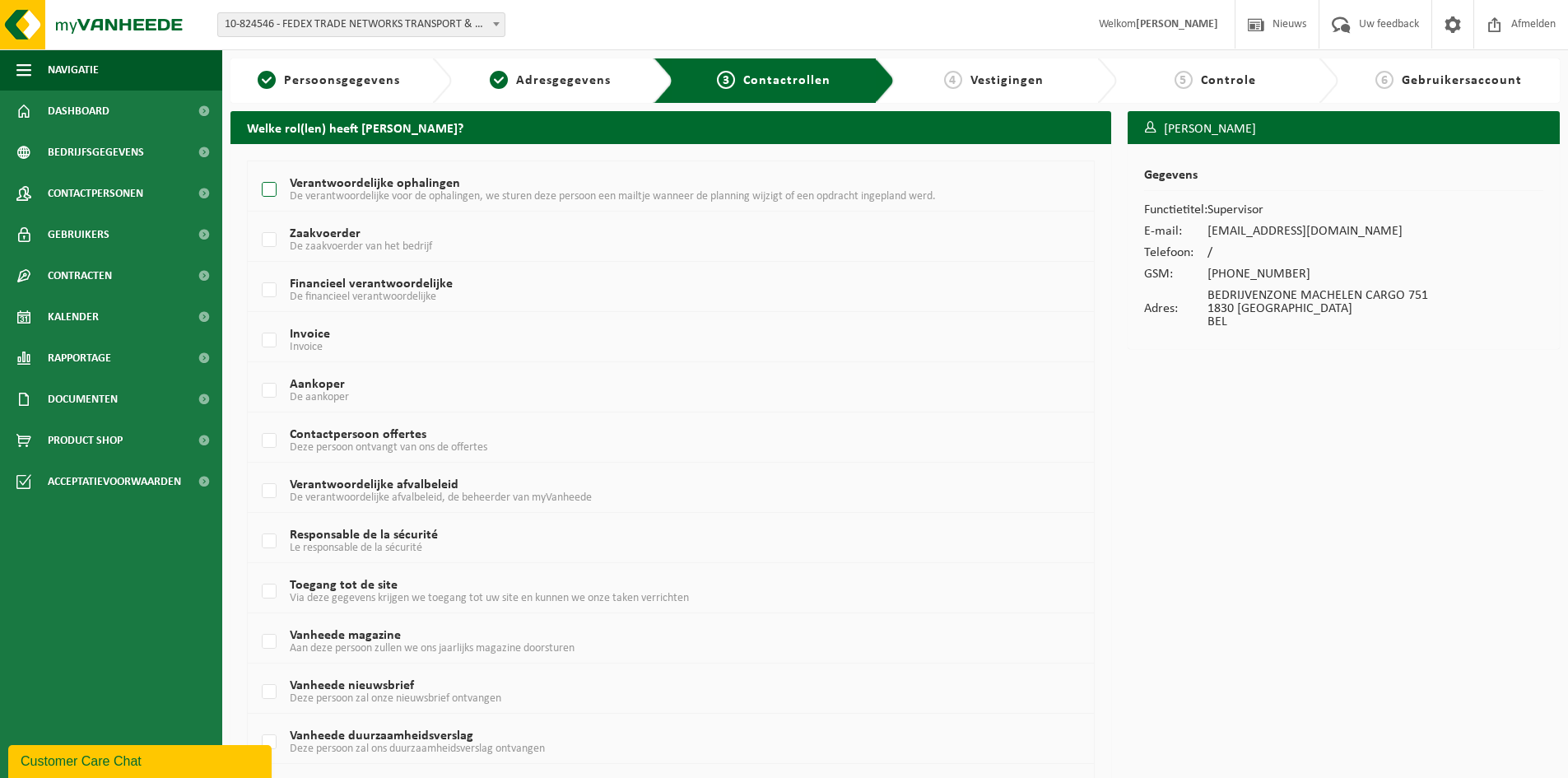
click at [276, 183] on label "Verantwoordelijke ophalingen De verantwoordelijke voor de ophalingen, we sturen…" at bounding box center [636, 190] width 754 height 24
click at [256, 170] on input "Verantwoordelijke ophalingen De verantwoordelijke voor de ophalingen, we sturen…" at bounding box center [255, 169] width 1 height 1
checkbox input "true"
click at [274, 341] on label "Invoice Invoice" at bounding box center [636, 341] width 754 height 24
click at [256, 321] on input "Invoice Invoice" at bounding box center [255, 320] width 1 height 1
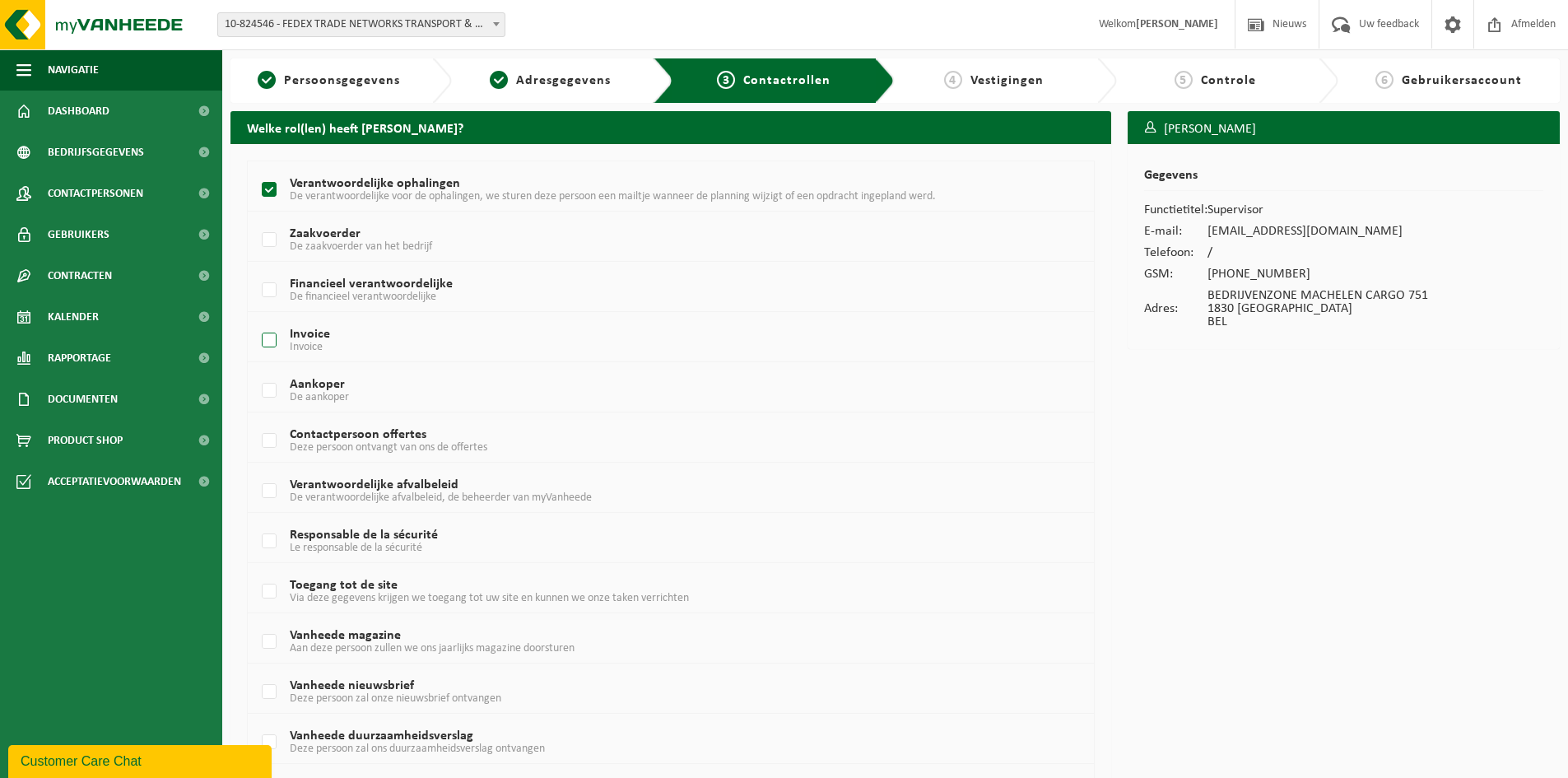
checkbox input "true"
click at [273, 440] on label "Contactpersoon offertes Deze persoon ontvangt van ons de offertes" at bounding box center [636, 441] width 754 height 24
click at [256, 421] on input "Contactpersoon offertes Deze persoon ontvangt van ons de offertes" at bounding box center [255, 420] width 1 height 1
checkbox input "true"
drag, startPoint x: 272, startPoint y: 495, endPoint x: 297, endPoint y: 538, distance: 49.7
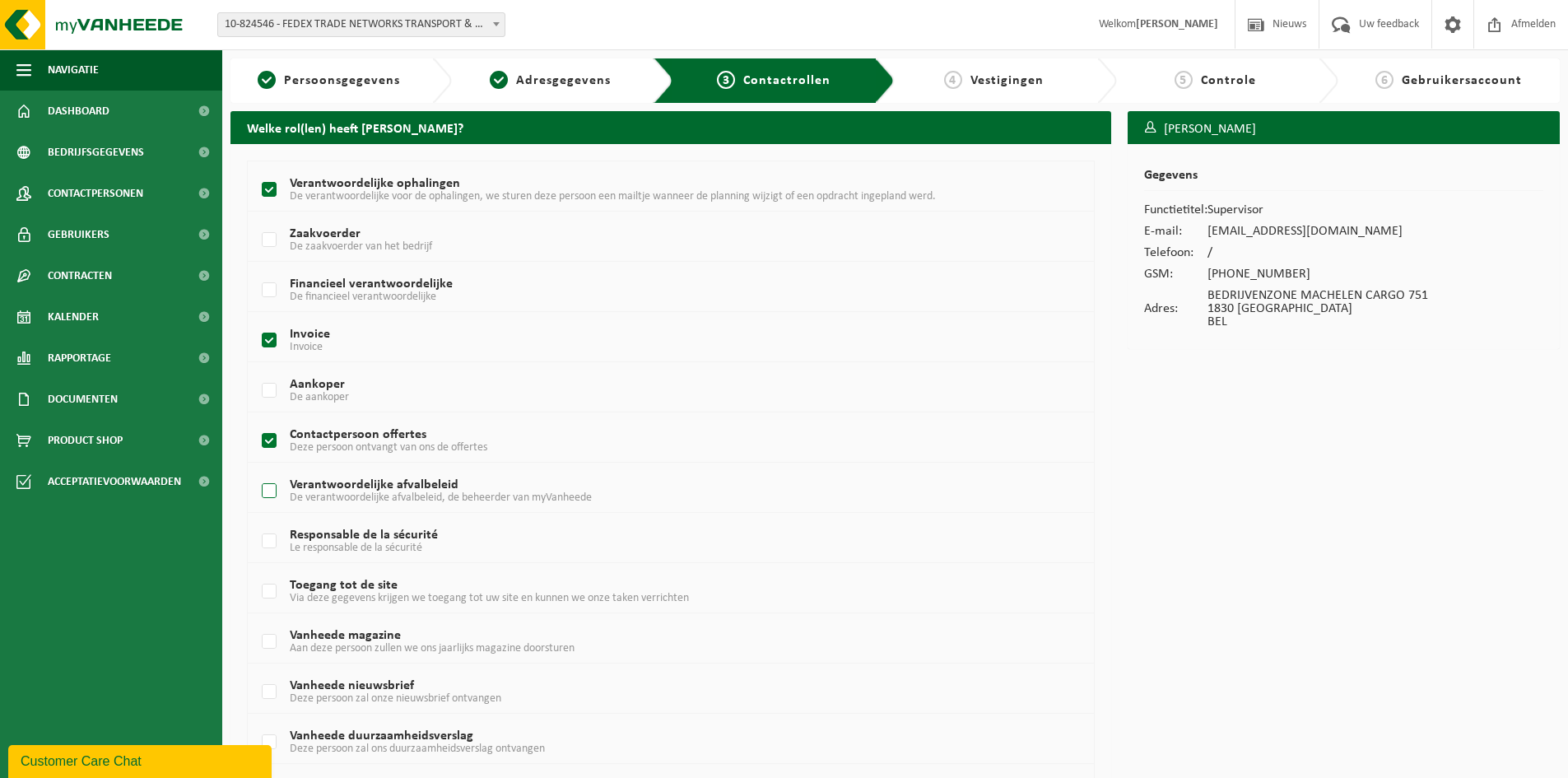
click at [273, 498] on label "Verantwoordelijke afvalbeleid De verantwoordelijke afvalbeleid, de beheerder va…" at bounding box center [636, 491] width 754 height 24
click at [256, 471] on input "Verantwoordelijke afvalbeleid De verantwoordelijke afvalbeleid, de beheerder va…" at bounding box center [255, 470] width 1 height 1
checkbox input "true"
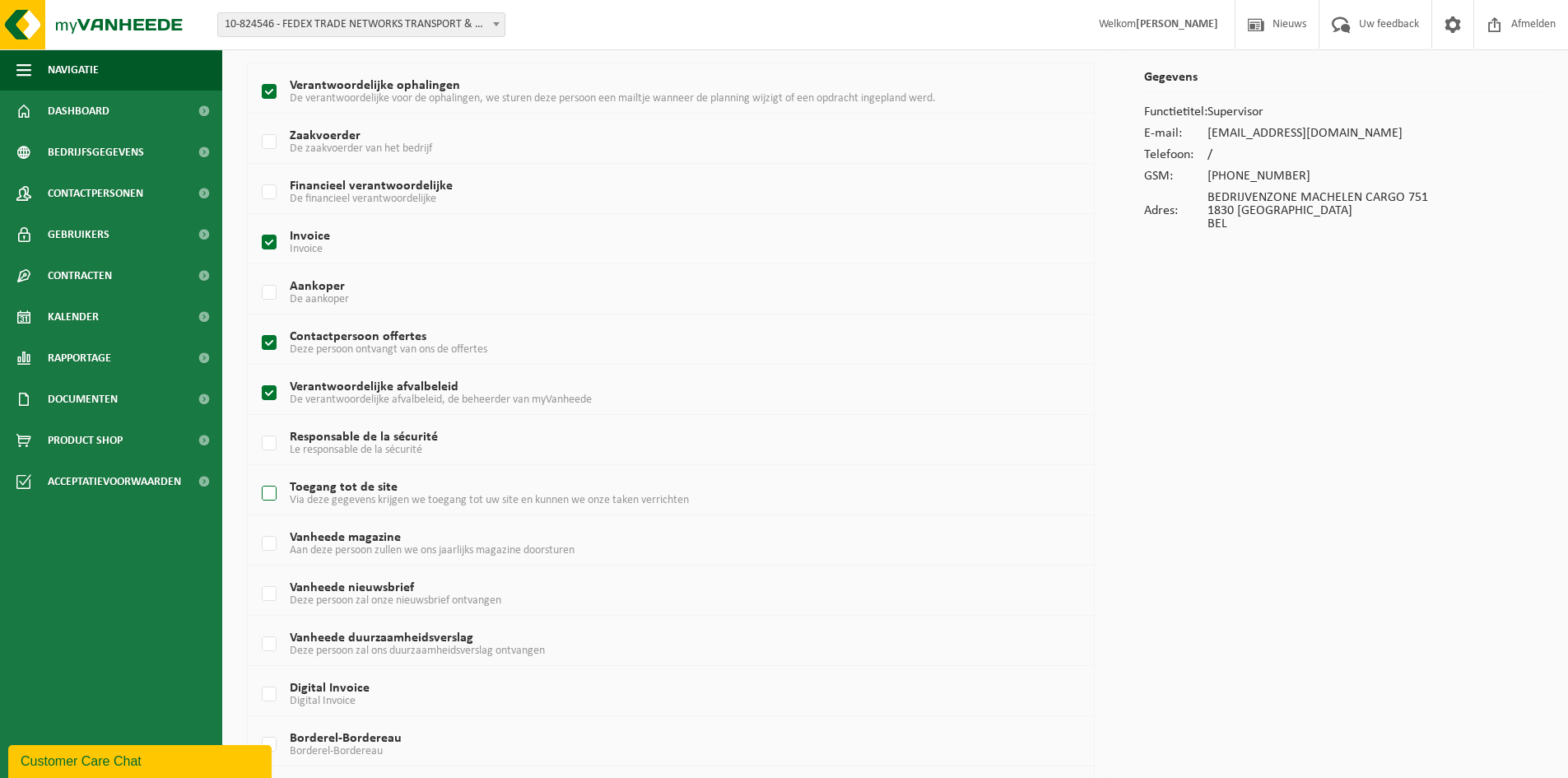
scroll to position [204, 0]
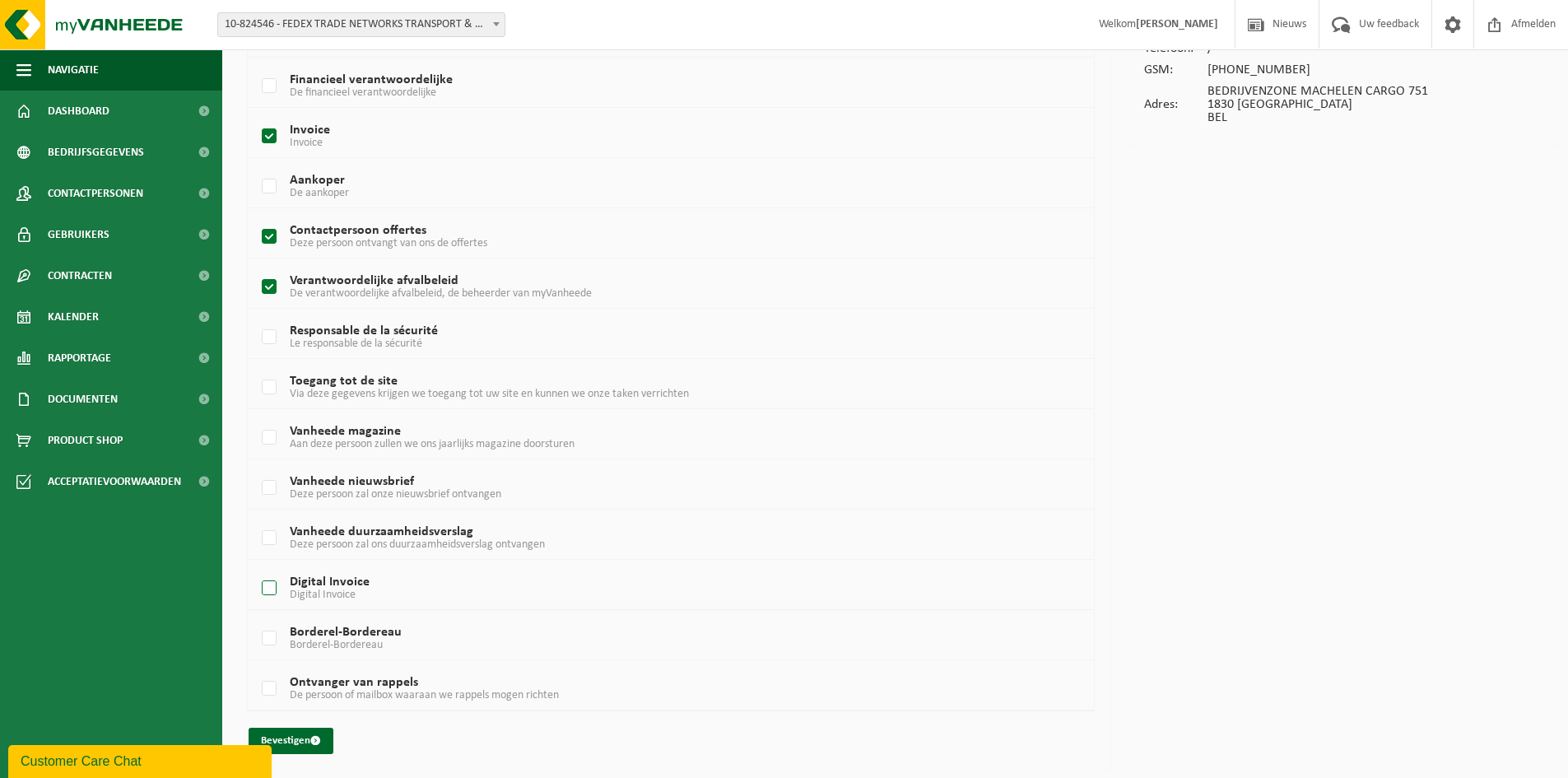
click at [274, 587] on label "Digital Invoice Digital Invoice" at bounding box center [636, 588] width 754 height 24
click at [256, 568] on input "Digital Invoice Digital Invoice" at bounding box center [255, 567] width 1 height 1
checkbox input "true"
click at [302, 736] on button "Bevestigen" at bounding box center [290, 741] width 84 height 26
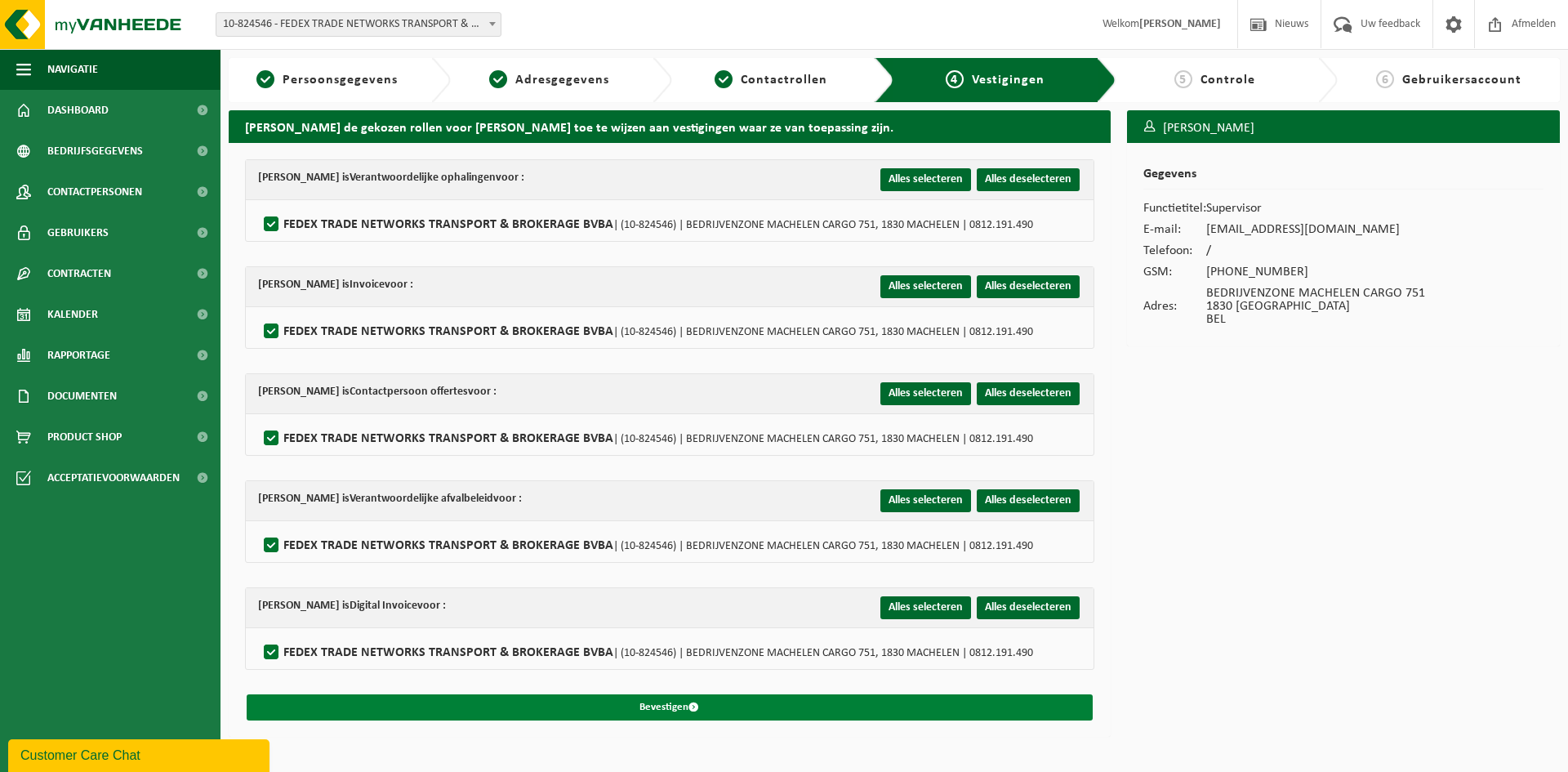
click at [781, 711] on button "Bevestigen" at bounding box center [669, 707] width 846 height 26
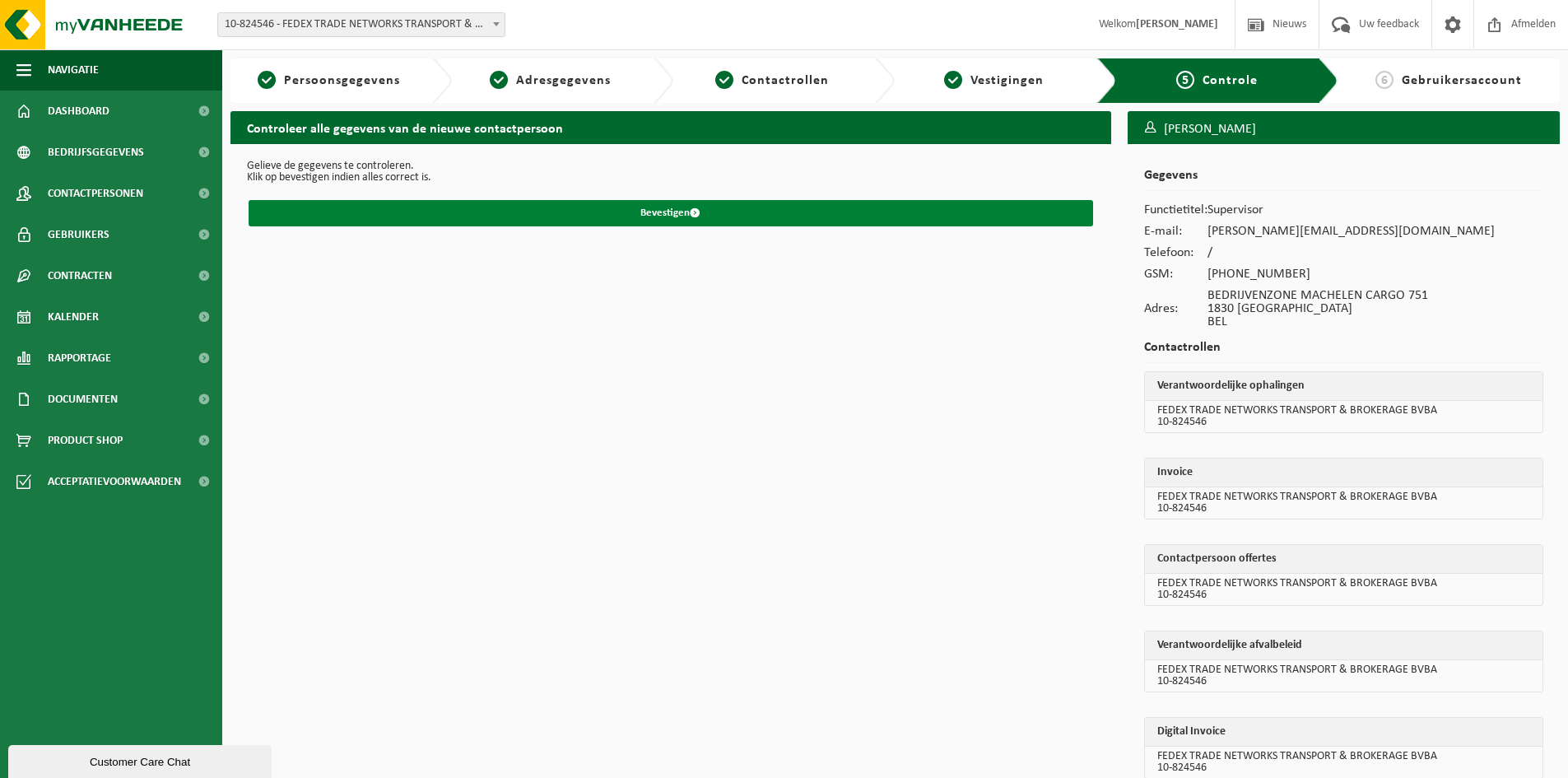
click at [702, 217] on button "Bevestigen" at bounding box center [671, 213] width 845 height 26
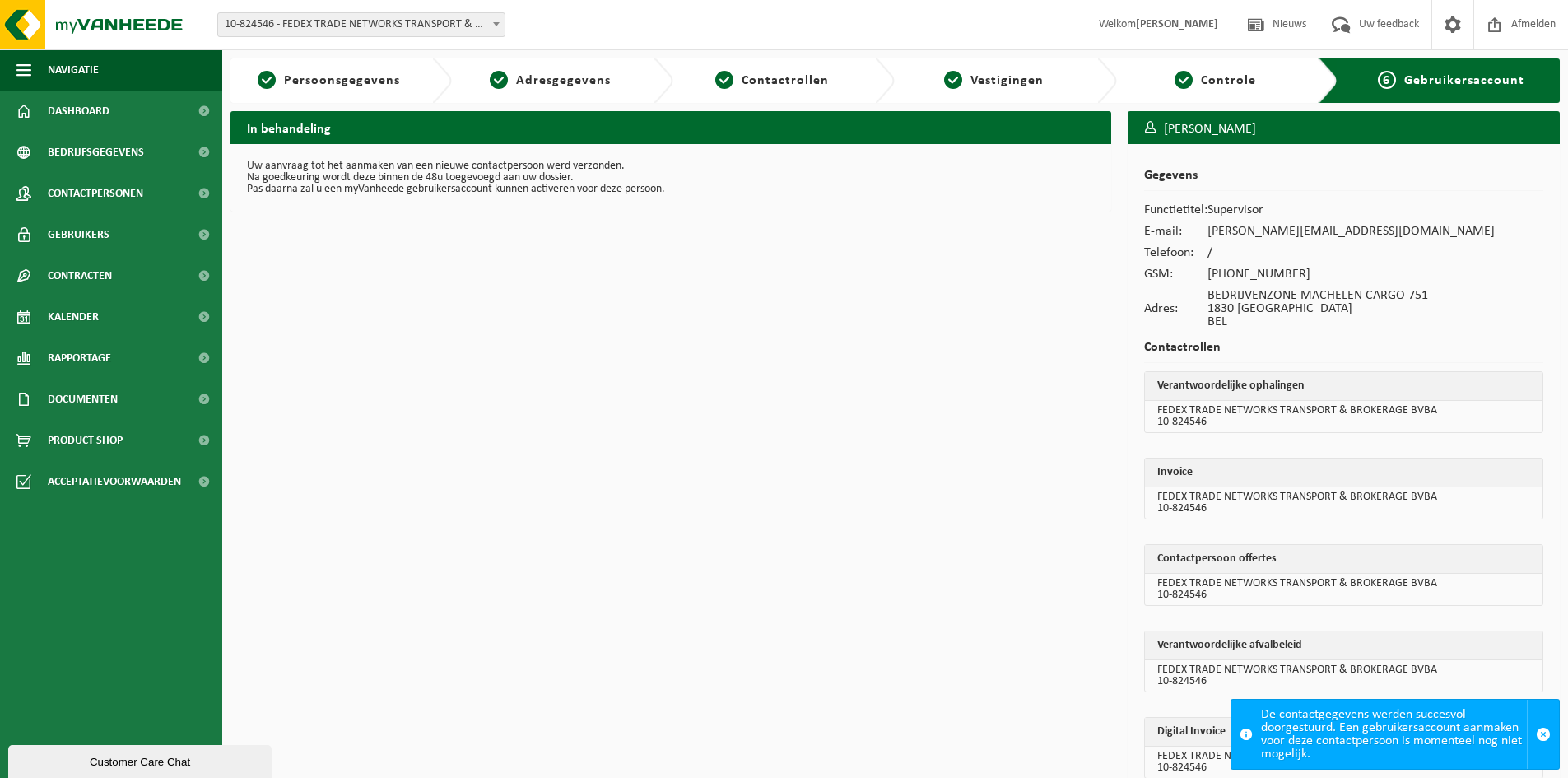
click at [732, 750] on div "In behandeling Uw aanvraag tot het aanmaken van een nieuwe contactpersoon werd …" at bounding box center [671, 470] width 897 height 717
click at [980, 747] on div "In behandeling Uw aanvraag tot het aanmaken van een nieuwe contactpersoon werd …" at bounding box center [671, 470] width 897 height 717
click at [550, 514] on div "In behandeling Uw aanvraag tot het aanmaken van een nieuwe contactpersoon werd …" at bounding box center [671, 470] width 897 height 717
click at [521, 487] on div "In behandeling Uw aanvraag tot het aanmaken van een nieuwe contactpersoon werd …" at bounding box center [671, 470] width 897 height 717
click at [436, 727] on div "In behandeling Uw aanvraag tot het aanmaken van een nieuwe contactpersoon werd …" at bounding box center [671, 470] width 897 height 717
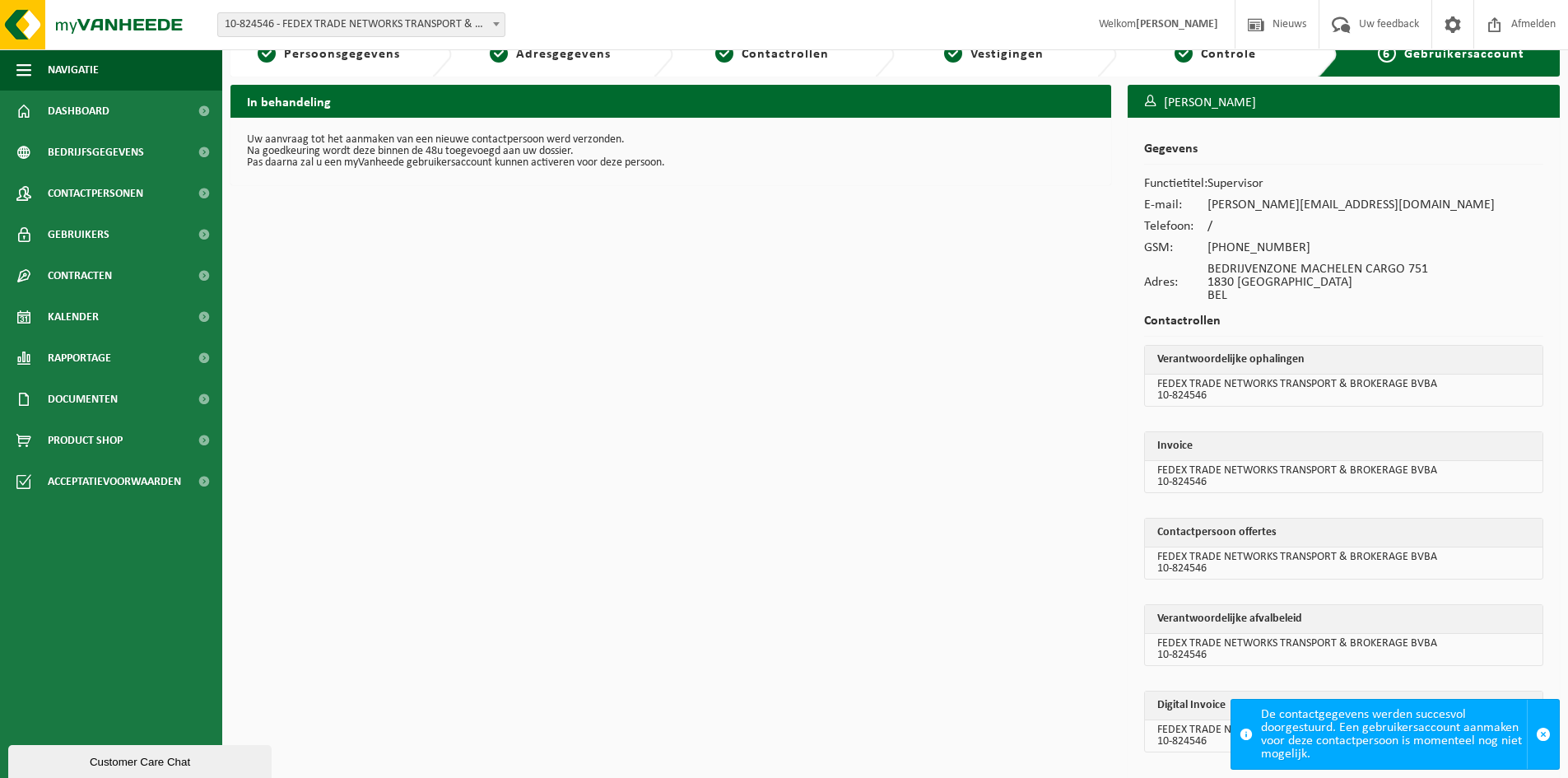
scroll to position [51, 0]
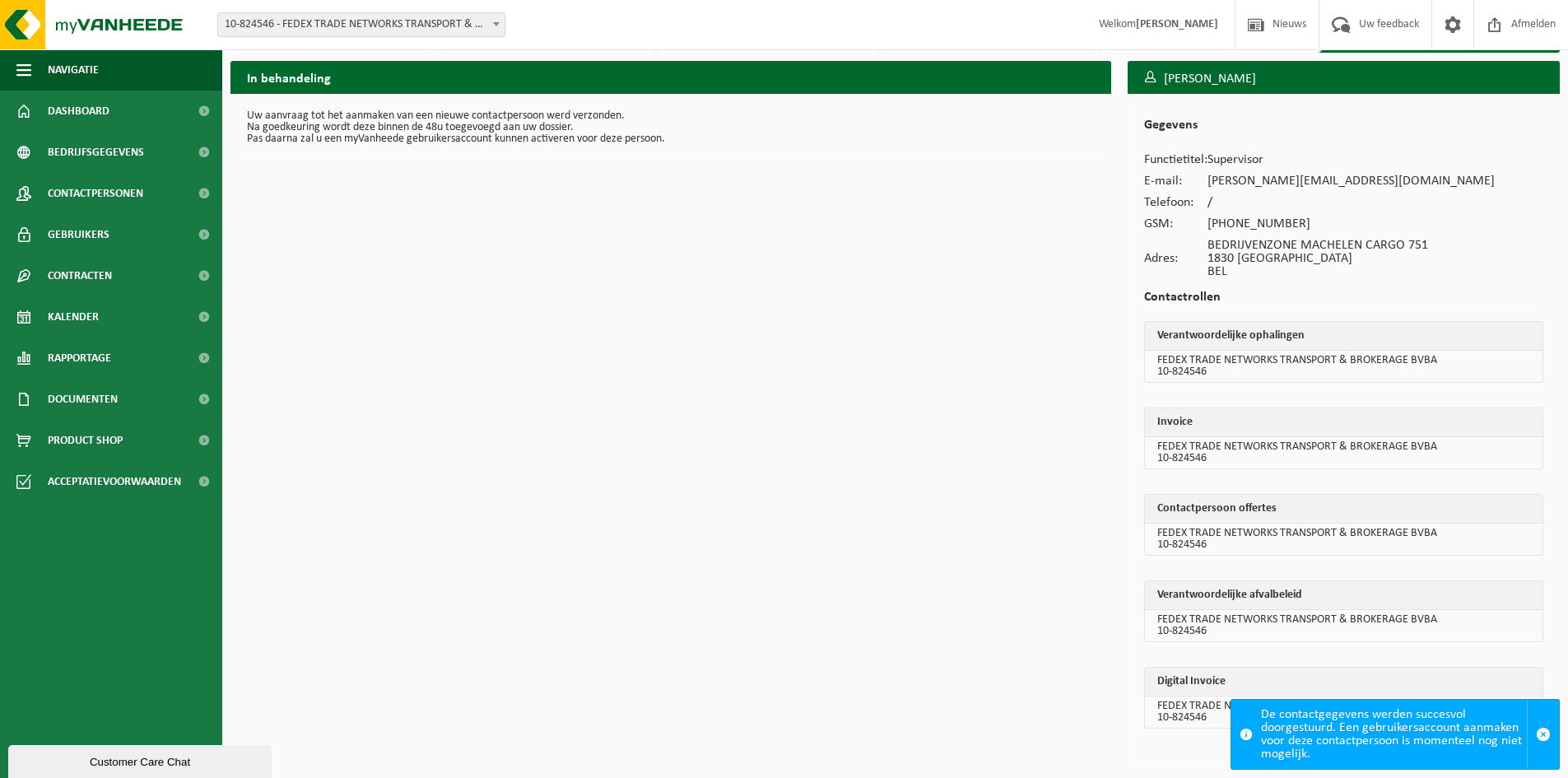
click at [76, 600] on ul "Navigatie Nieuws Uw feedback Afmelden Dashboard Bedrijfsgegevens Contactpersone…" at bounding box center [111, 414] width 222 height 728
drag, startPoint x: 605, startPoint y: 583, endPoint x: 73, endPoint y: 408, distance: 560.0
click at [598, 583] on div "In behandeling Uw aanvraag tot het aanmaken van een nieuwe contactpersoon werd …" at bounding box center [671, 419] width 897 height 717
drag, startPoint x: 912, startPoint y: 596, endPoint x: 967, endPoint y: 698, distance: 115.9
click at [914, 595] on div "In behandeling Uw aanvraag tot het aanmaken van een nieuwe contactpersoon werd …" at bounding box center [671, 419] width 897 height 717
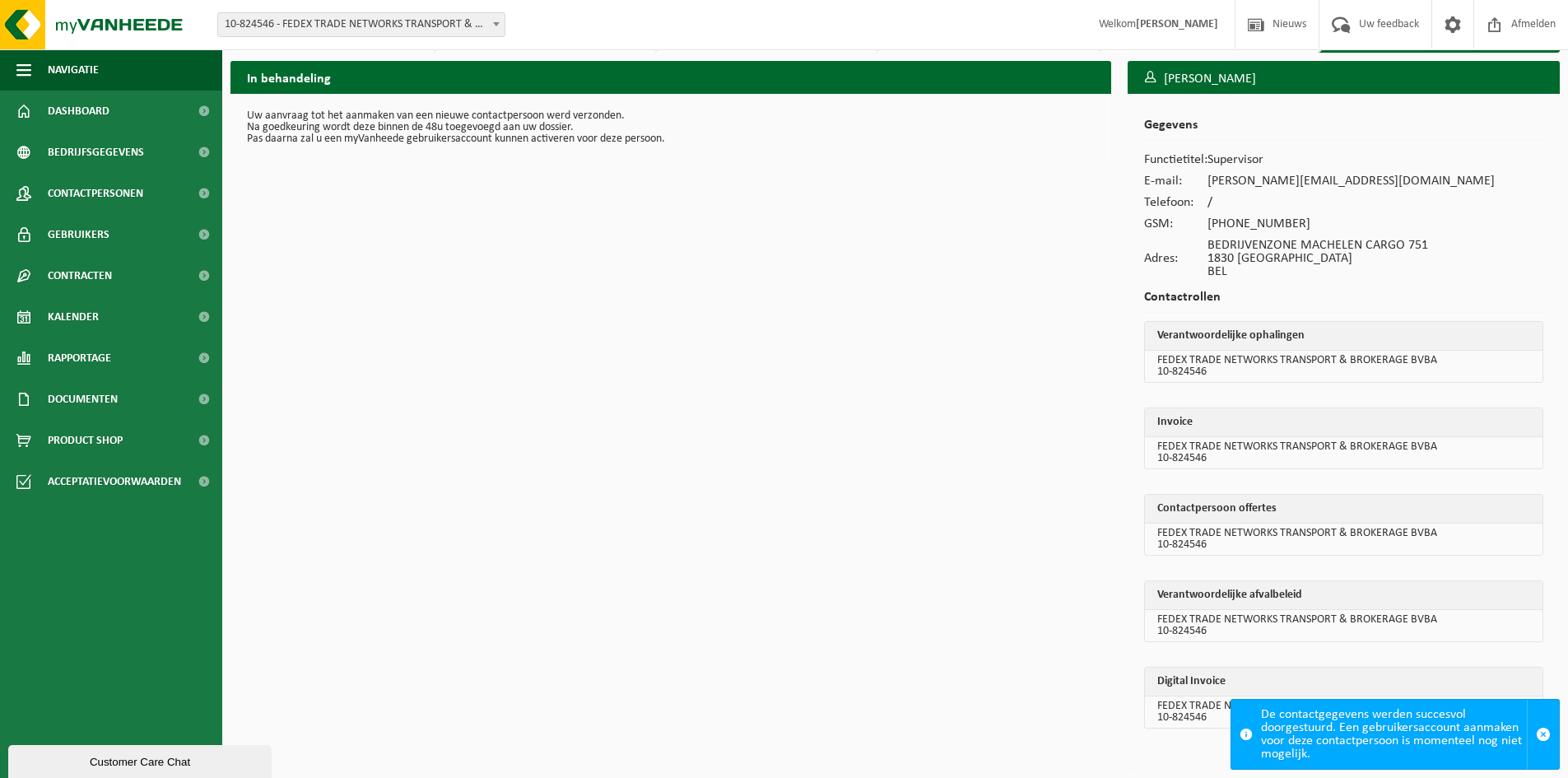
click at [583, 328] on div "In behandeling Uw aanvraag tot het aanmaken van een nieuwe contactpersoon werd …" at bounding box center [671, 419] width 897 height 717
drag, startPoint x: 466, startPoint y: 557, endPoint x: 328, endPoint y: 547, distance: 138.4
click at [444, 558] on div "In behandeling Uw aanvraag tot het aanmaken van een nieuwe contactpersoon werd …" at bounding box center [671, 419] width 897 height 717
click at [887, 573] on div "In behandeling Uw aanvraag tot het aanmaken van een nieuwe contactpersoon werd …" at bounding box center [671, 419] width 897 height 717
click at [331, 498] on div "In behandeling Uw aanvraag tot het aanmaken van een nieuwe contactpersoon werd …" at bounding box center [671, 419] width 897 height 717
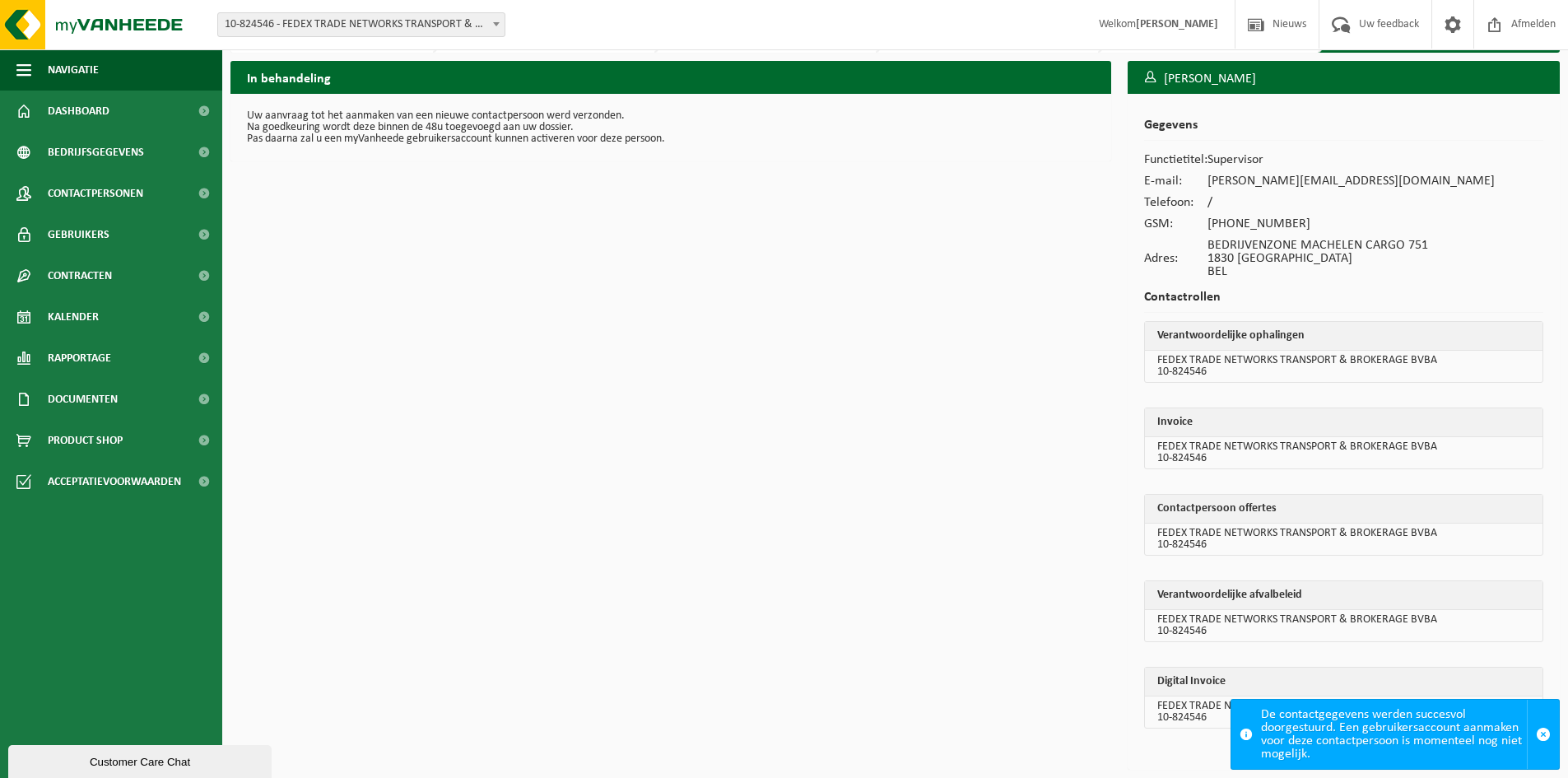
click at [632, 531] on div "In behandeling Uw aanvraag tot het aanmaken van een nieuwe contactpersoon werd …" at bounding box center [671, 419] width 897 height 717
click at [594, 477] on div "In behandeling Uw aanvraag tot het aanmaken van een nieuwe contactpersoon werd …" at bounding box center [671, 419] width 897 height 717
drag, startPoint x: 118, startPoint y: 614, endPoint x: 124, endPoint y: 624, distance: 11.7
click at [118, 614] on ul "Navigatie Nieuws Uw feedback Afmelden Dashboard Bedrijfsgegevens Contactpersone…" at bounding box center [111, 414] width 222 height 728
click at [931, 605] on div "In behandeling Uw aanvraag tot het aanmaken van een nieuwe contactpersoon werd …" at bounding box center [671, 419] width 897 height 717
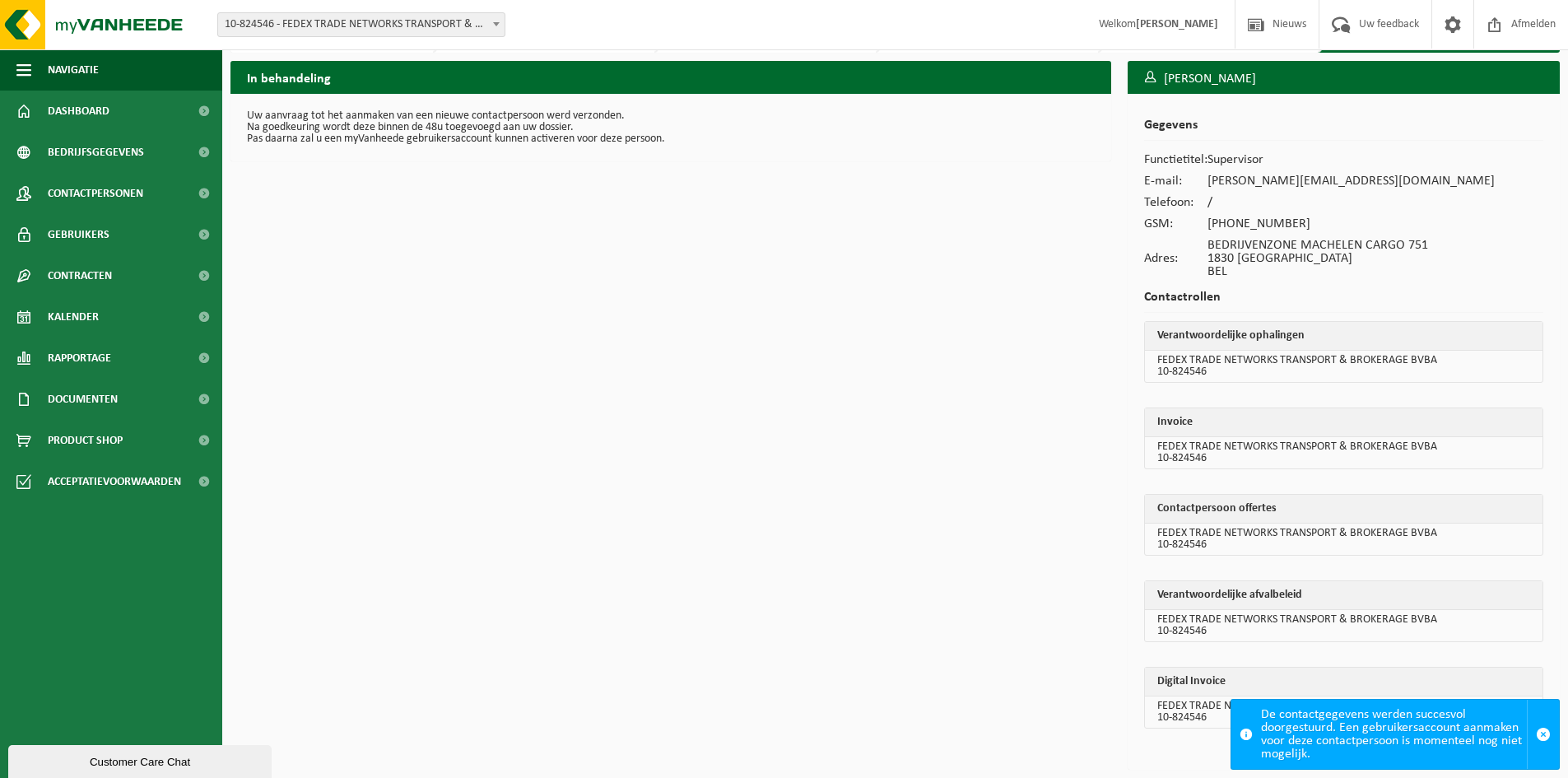
click at [403, 423] on div "In behandeling Uw aanvraag tot het aanmaken van een nieuwe contactpersoon werd …" at bounding box center [671, 419] width 897 height 717
drag, startPoint x: 944, startPoint y: 661, endPoint x: 900, endPoint y: 738, distance: 88.7
click at [944, 666] on div "In behandeling Uw aanvraag tot het aanmaken van een nieuwe contactpersoon werd …" at bounding box center [671, 419] width 897 height 717
